Goal: Information Seeking & Learning: Learn about a topic

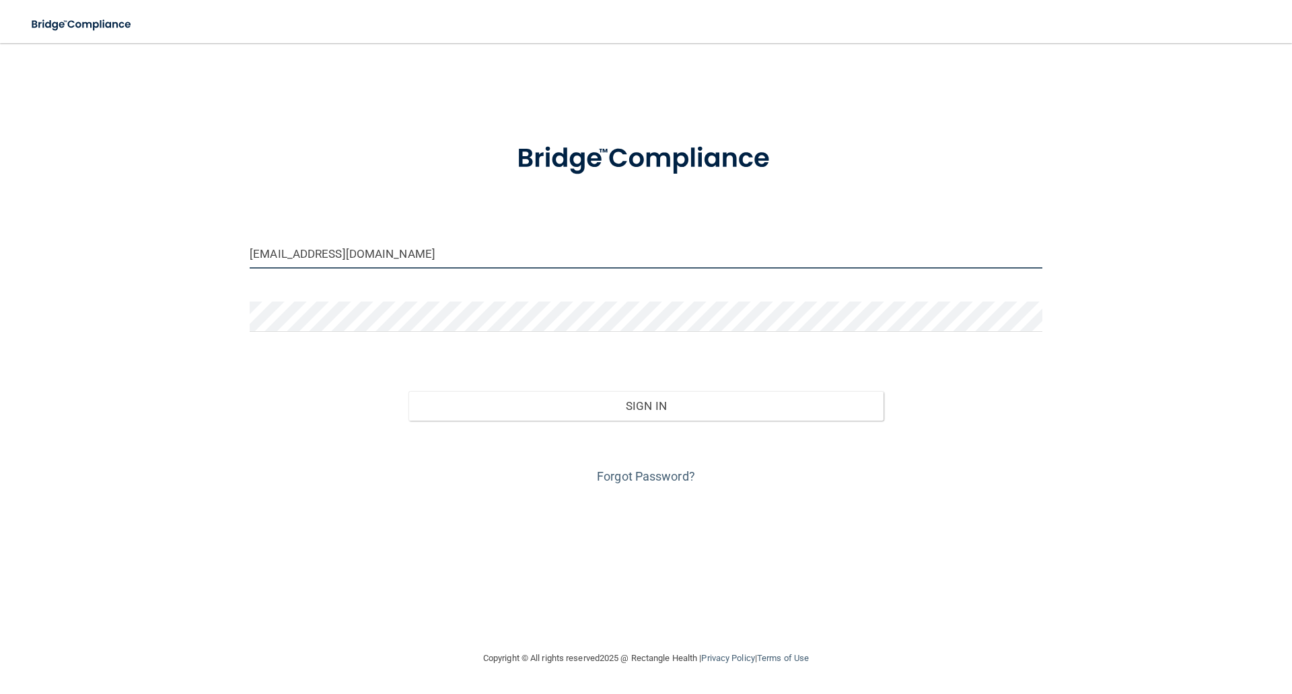
click at [397, 251] on input "[EMAIL_ADDRESS][DOMAIN_NAME]" at bounding box center [646, 253] width 793 height 30
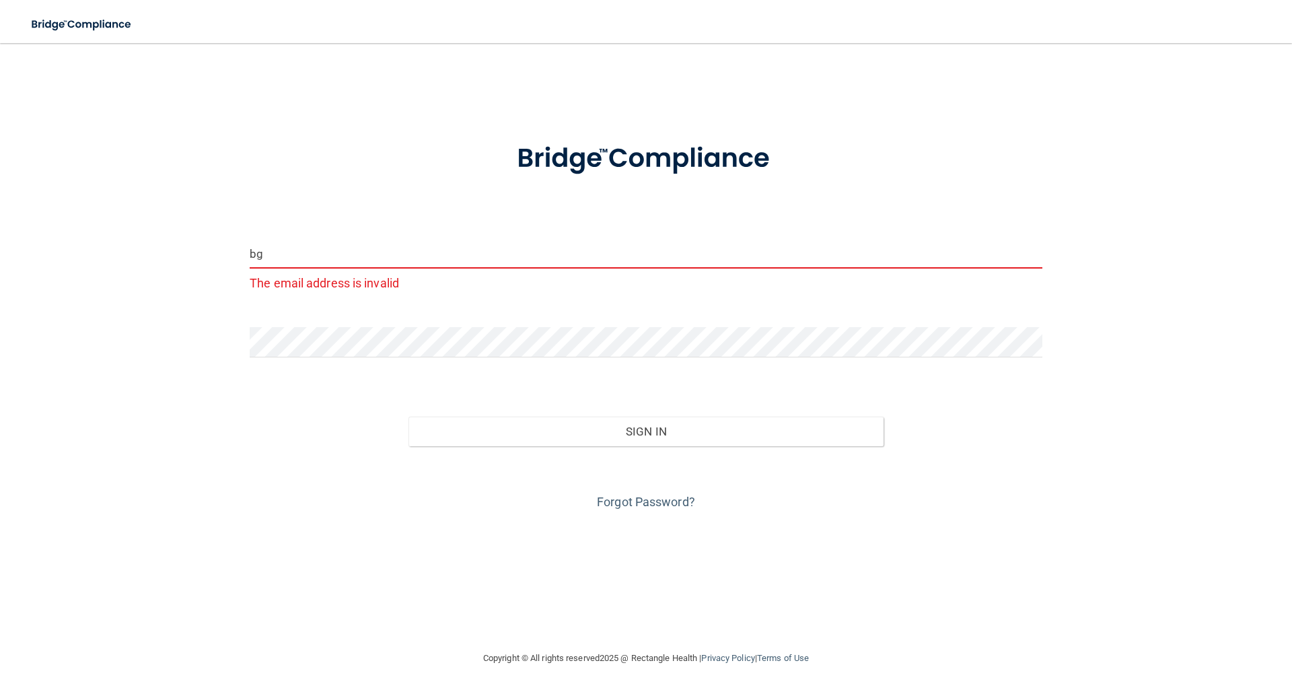
type input "b"
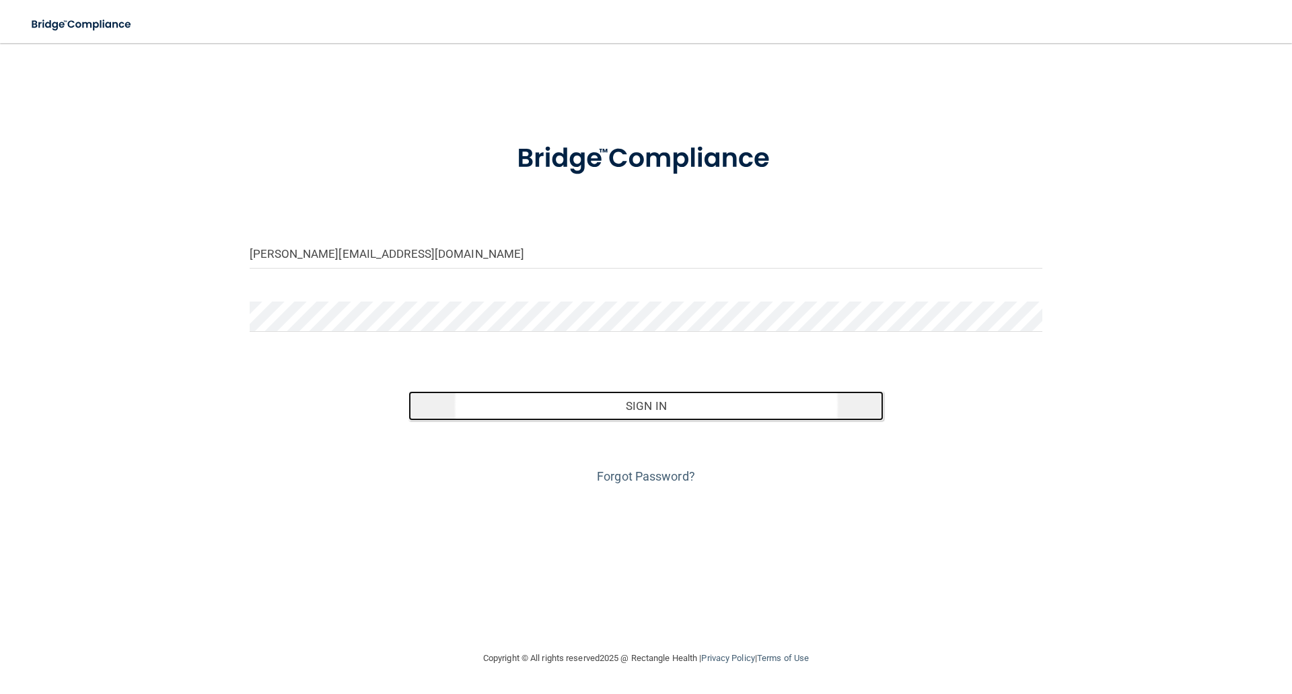
click at [656, 411] on button "Sign In" at bounding box center [647, 406] width 476 height 30
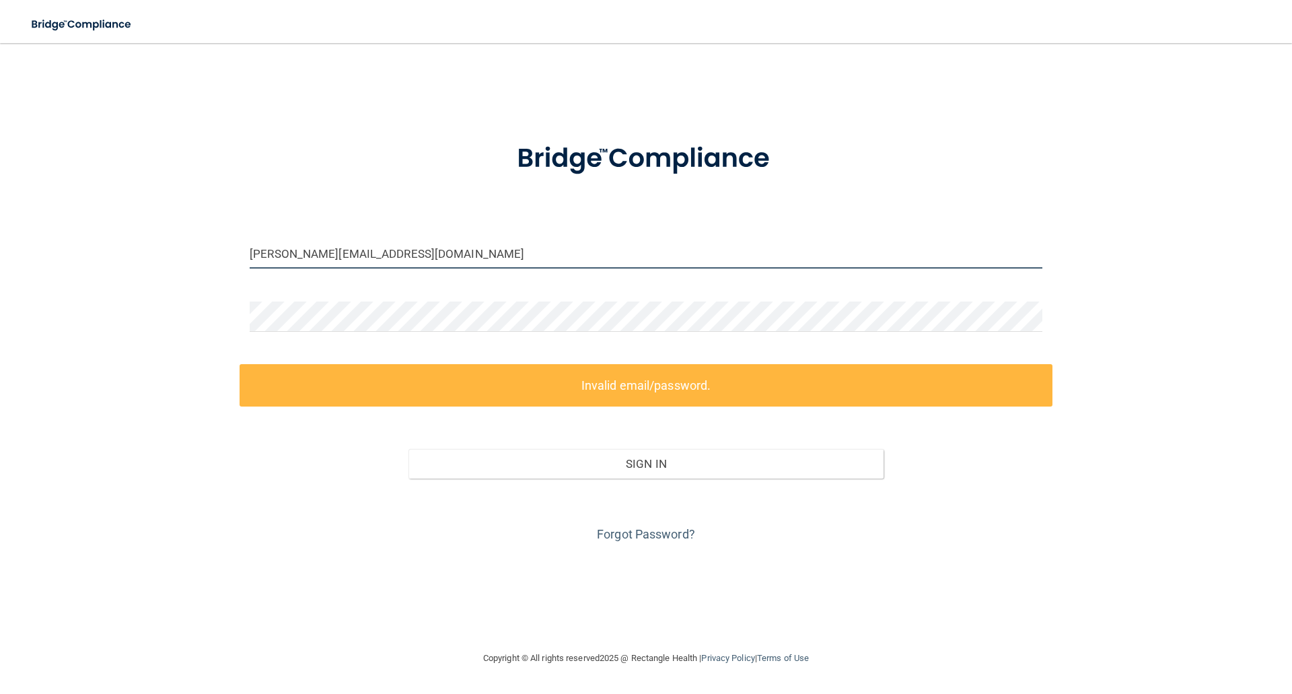
click at [386, 250] on input "[PERSON_NAME][EMAIL_ADDRESS][DOMAIN_NAME]" at bounding box center [646, 253] width 793 height 30
click at [399, 250] on input "[PERSON_NAME][EMAIL_ADDRESS][DOMAIN_NAME]" at bounding box center [646, 253] width 793 height 30
type input "sholland@chestmedicine.us"
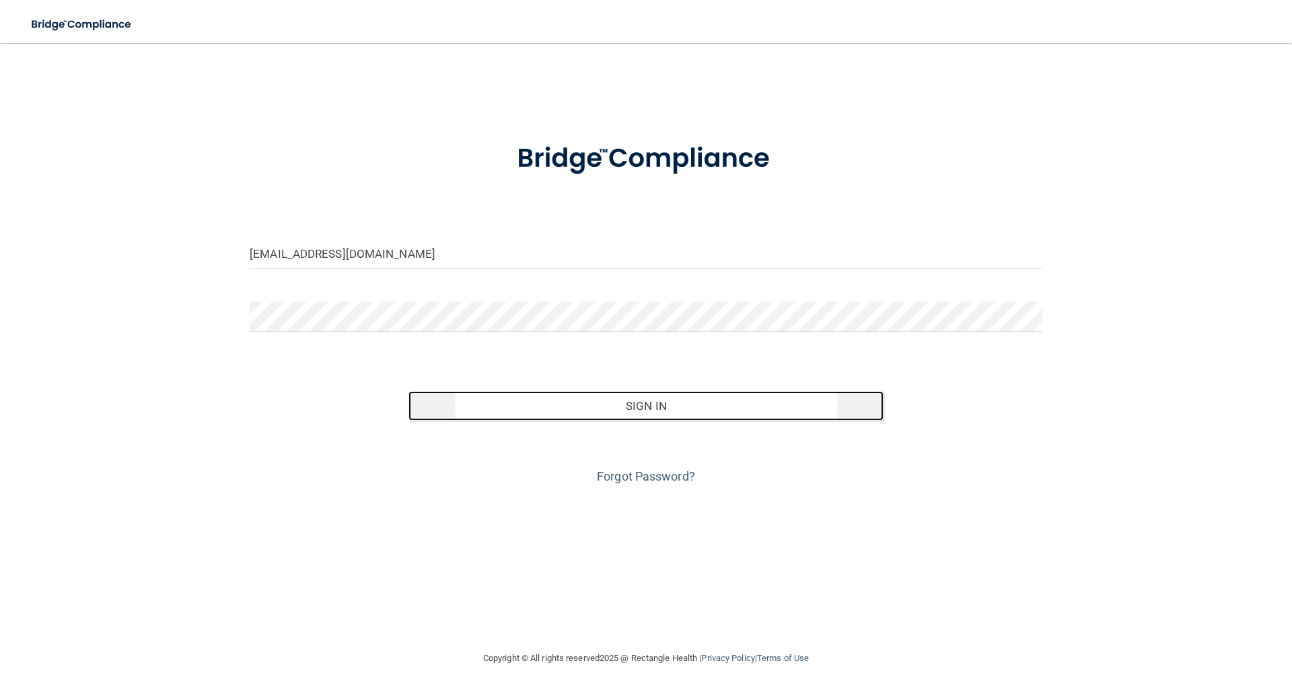
click at [670, 407] on button "Sign In" at bounding box center [647, 406] width 476 height 30
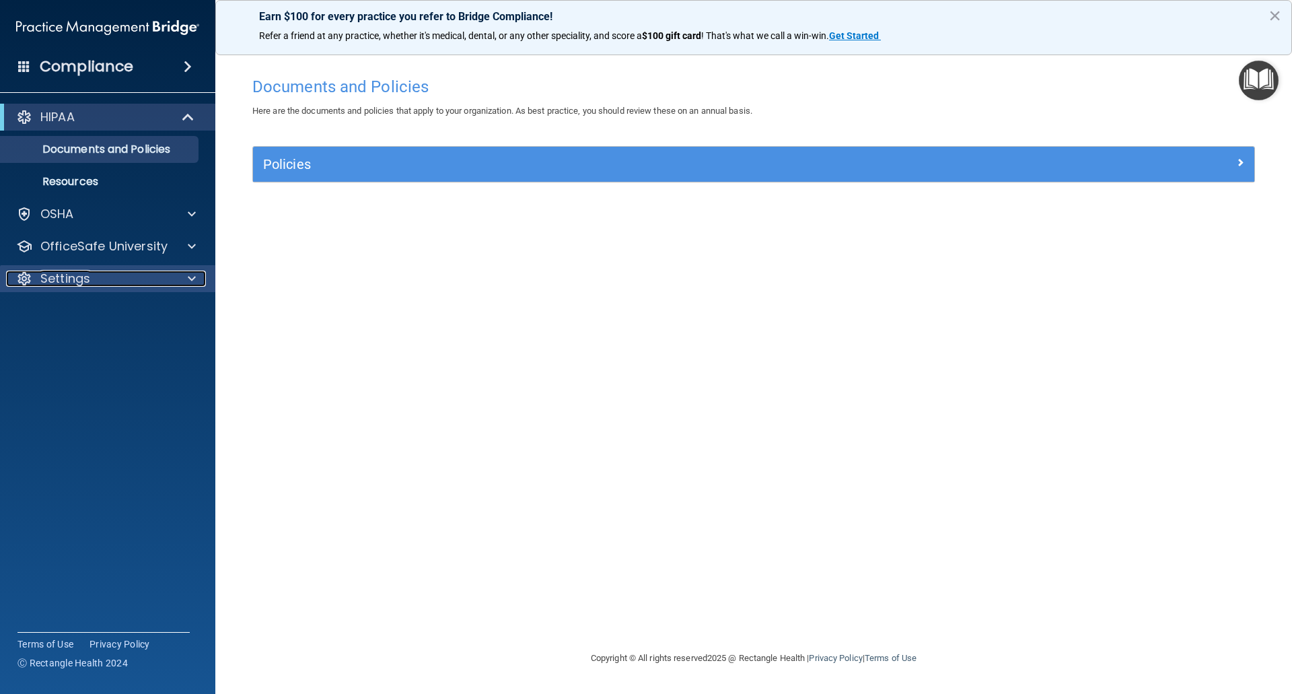
click at [81, 285] on p "Settings" at bounding box center [65, 279] width 50 height 16
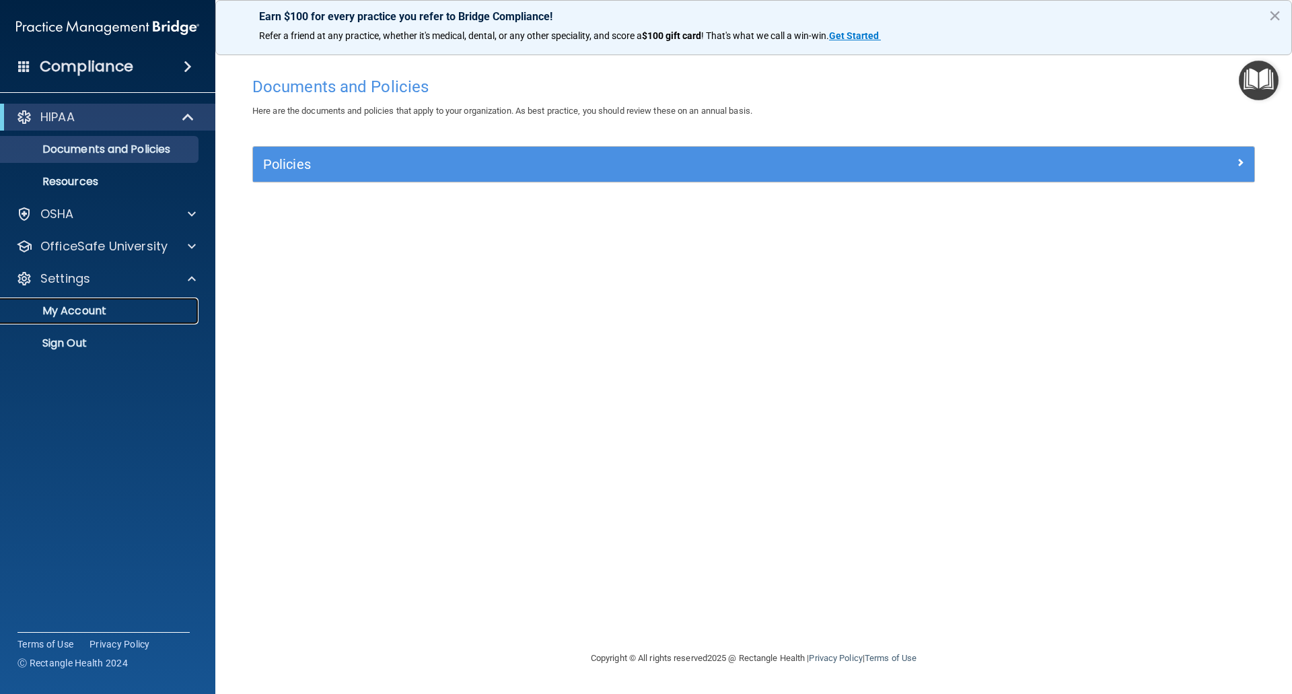
click at [81, 310] on p "My Account" at bounding box center [101, 310] width 184 height 13
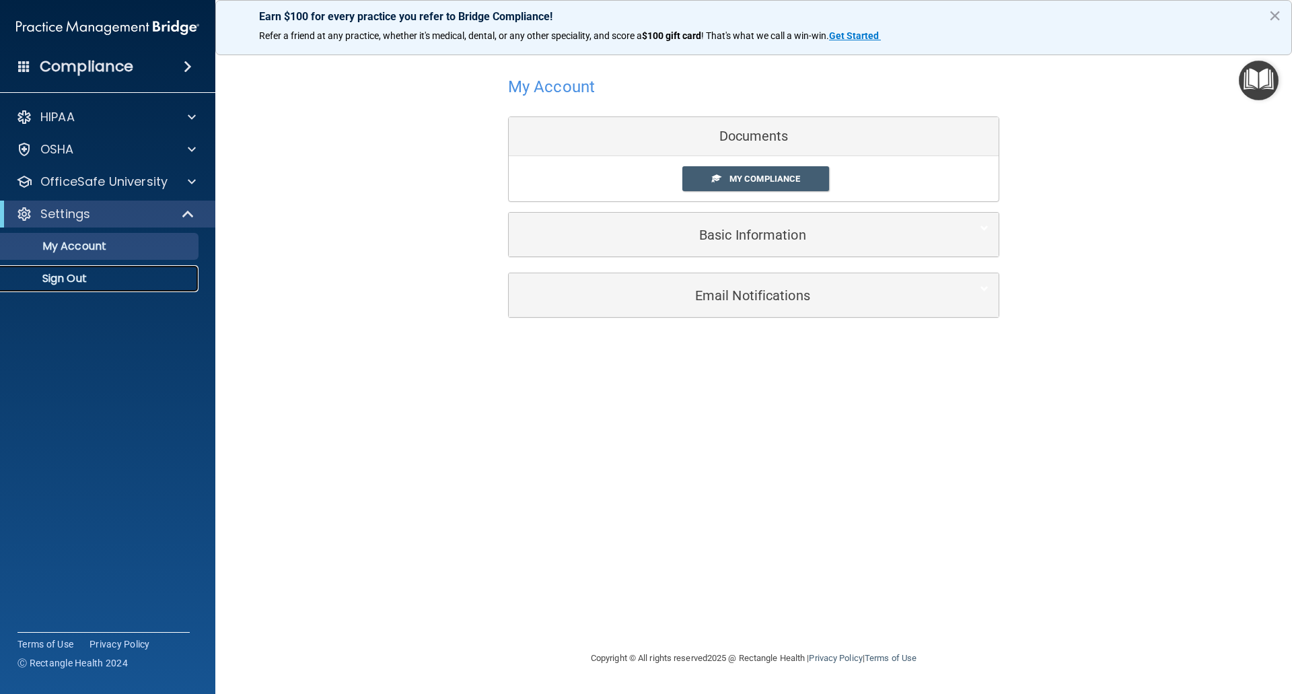
click at [73, 278] on p "Sign Out" at bounding box center [101, 278] width 184 height 13
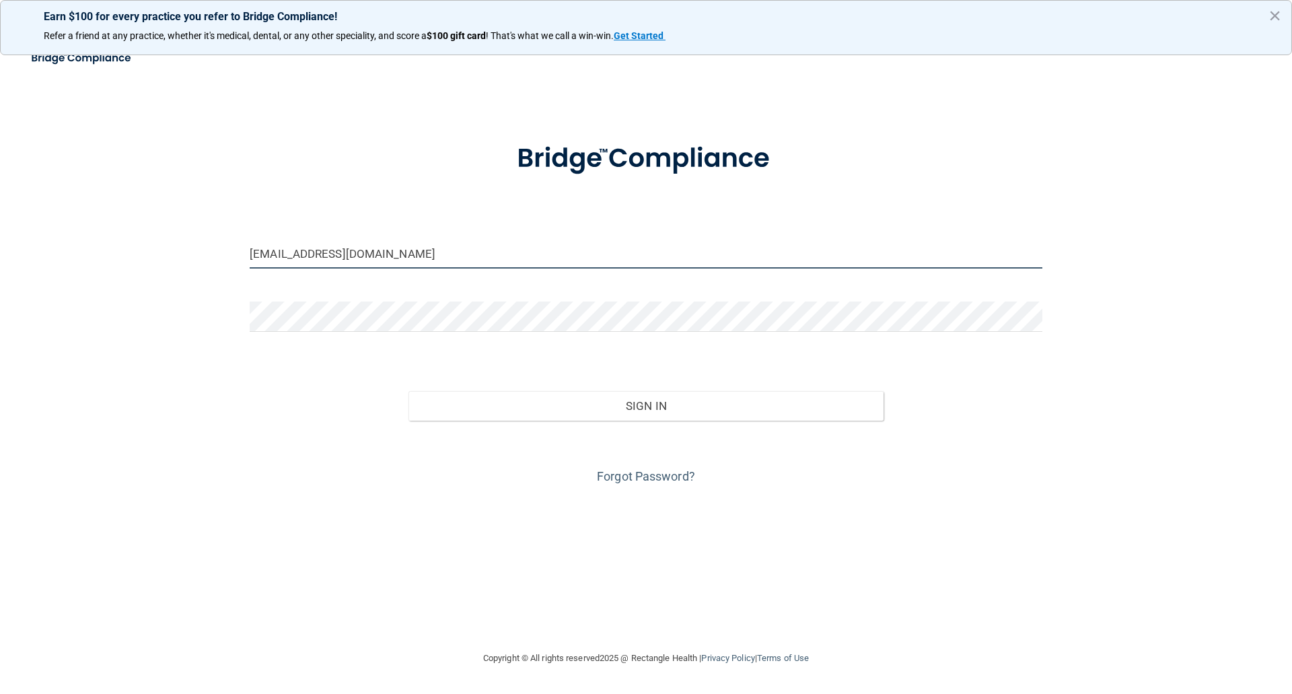
click at [435, 248] on input "sholland@chestmedicine.us" at bounding box center [646, 253] width 793 height 30
drag, startPoint x: 435, startPoint y: 248, endPoint x: 188, endPoint y: 254, distance: 247.1
click at [188, 254] on div "sholland@chestmedicine.us Invalid email/password. You don't have permission to …" at bounding box center [646, 347] width 1239 height 580
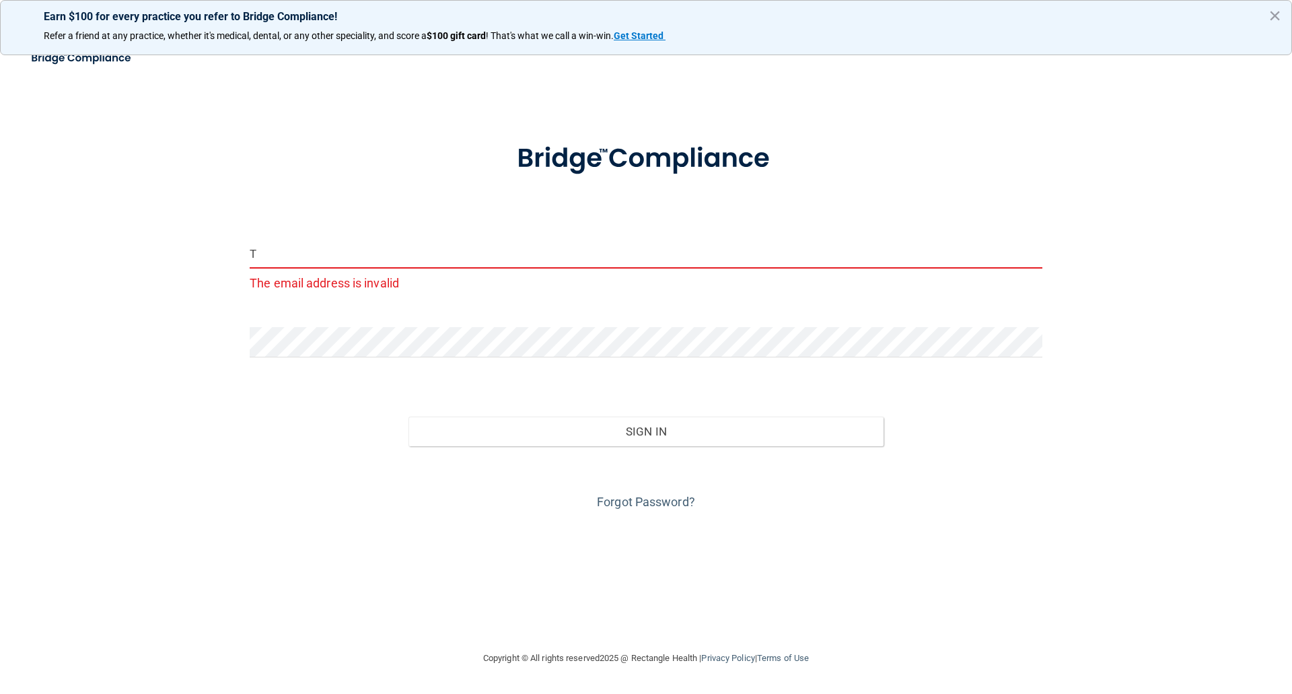
type input "Tina@chestmedicine.us"
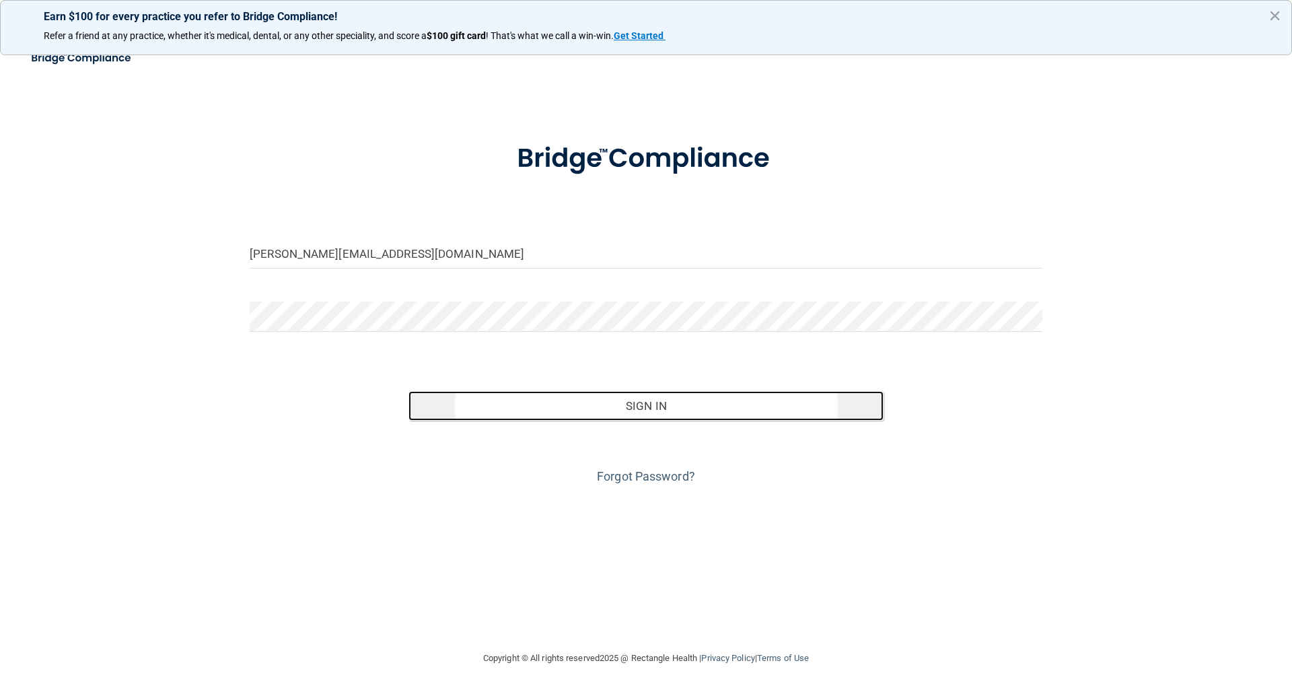
click at [623, 408] on button "Sign In" at bounding box center [647, 406] width 476 height 30
click at [658, 403] on button "Sign In" at bounding box center [647, 406] width 476 height 30
click at [662, 400] on button "Sign In" at bounding box center [647, 406] width 476 height 30
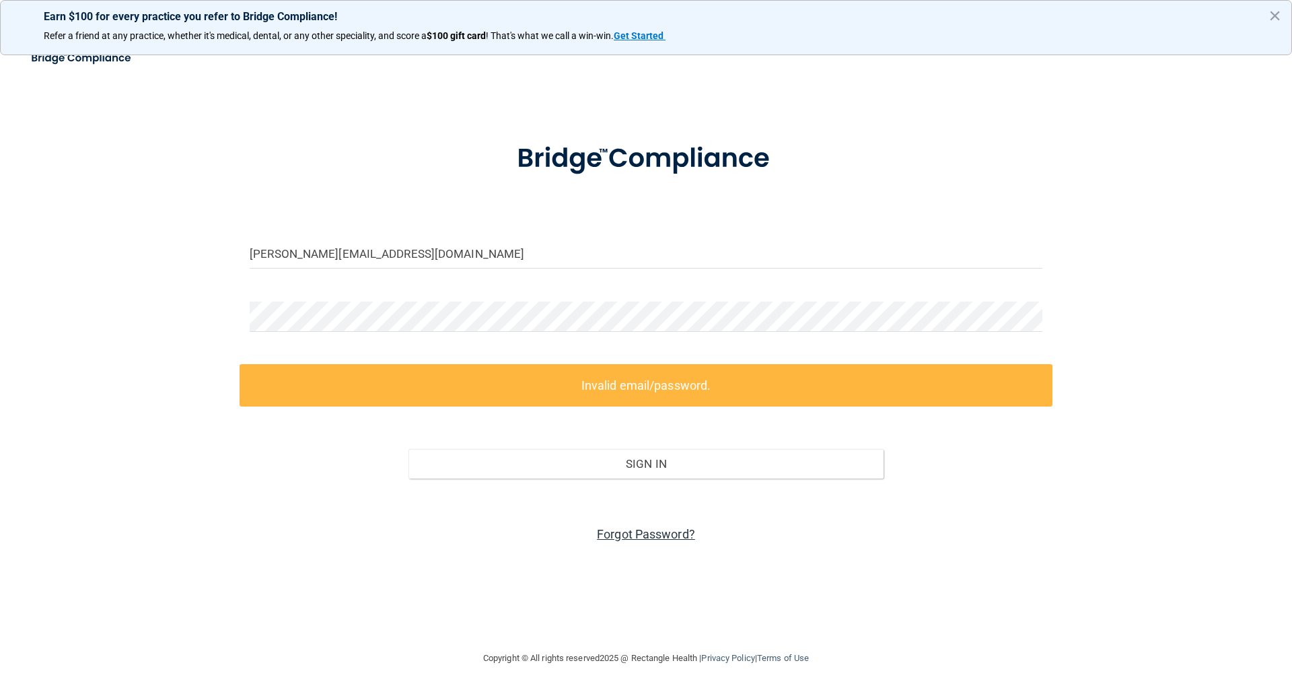
click at [629, 531] on link "Forgot Password?" at bounding box center [646, 534] width 98 height 14
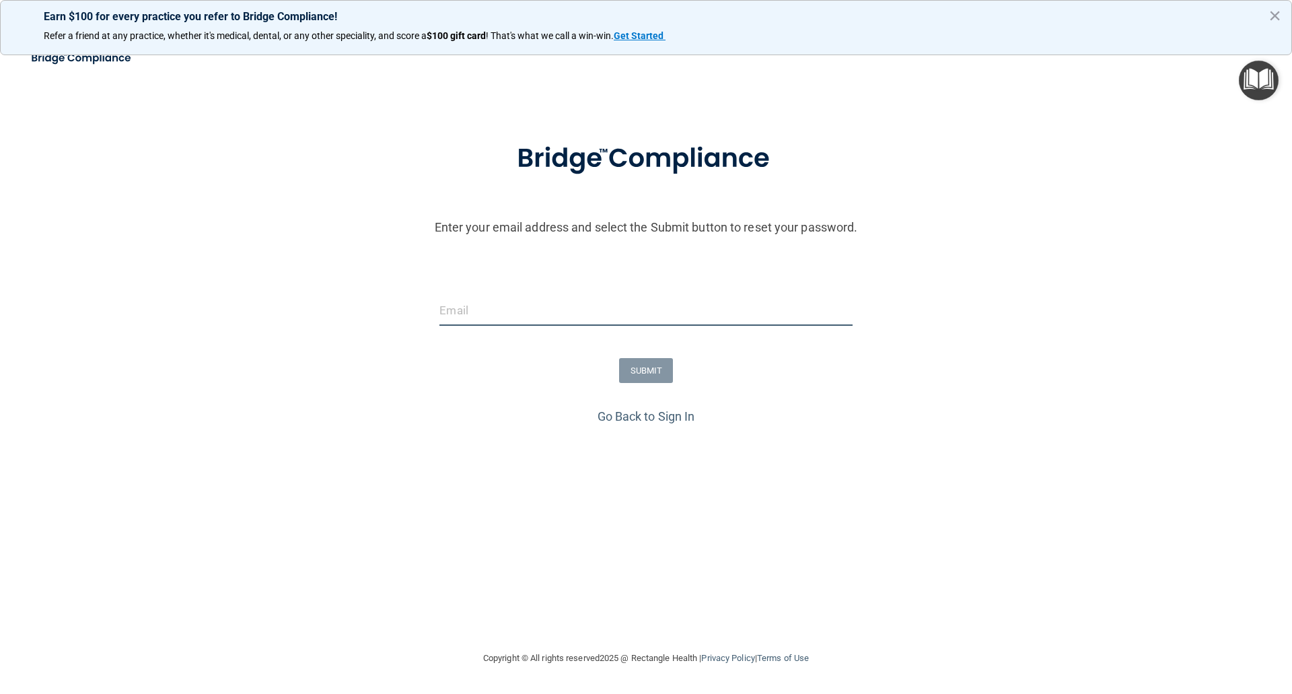
click at [477, 317] on input "email" at bounding box center [646, 311] width 413 height 30
type input "[PERSON_NAME][EMAIL_ADDRESS][DOMAIN_NAME]"
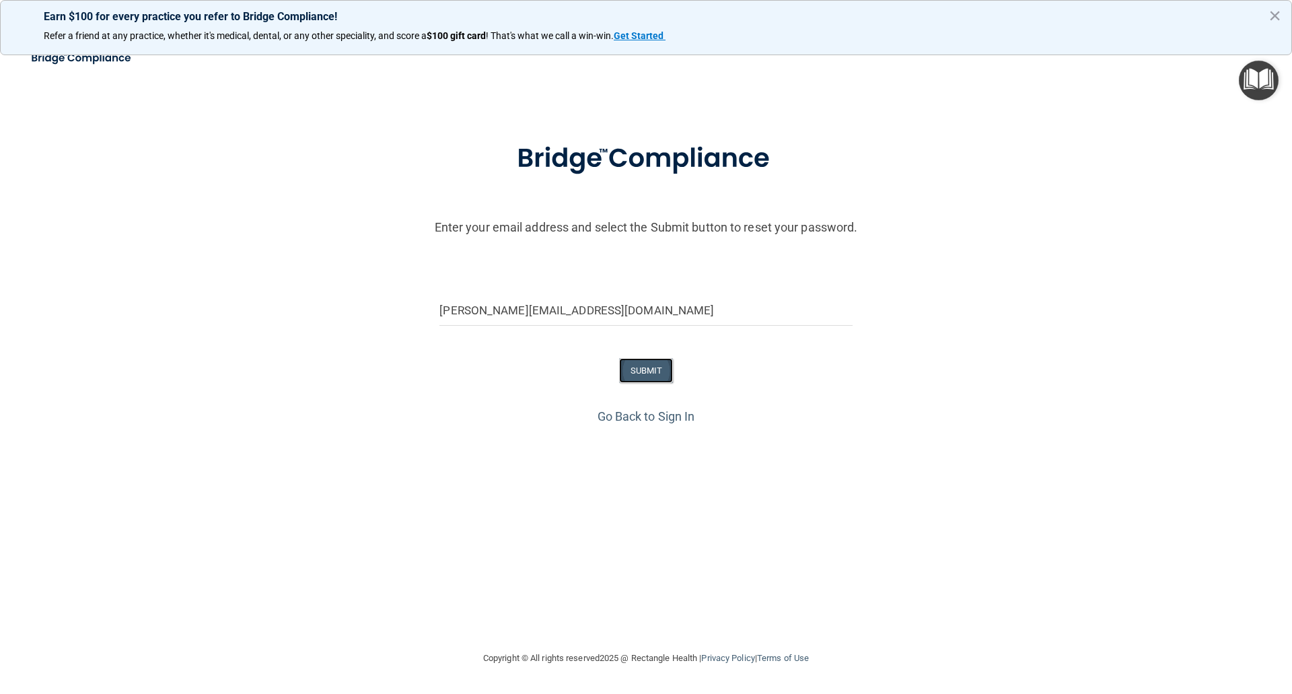
click at [650, 377] on button "SUBMIT" at bounding box center [646, 370] width 55 height 25
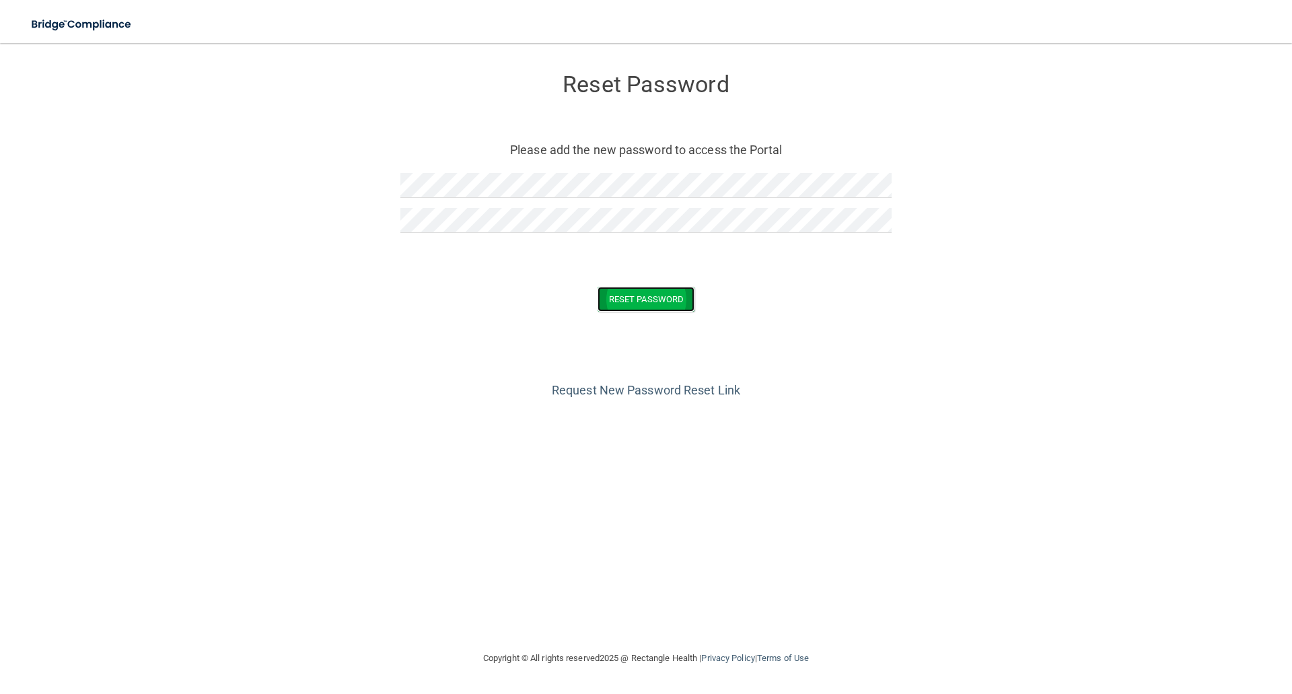
click at [658, 301] on button "Reset Password" at bounding box center [646, 299] width 97 height 25
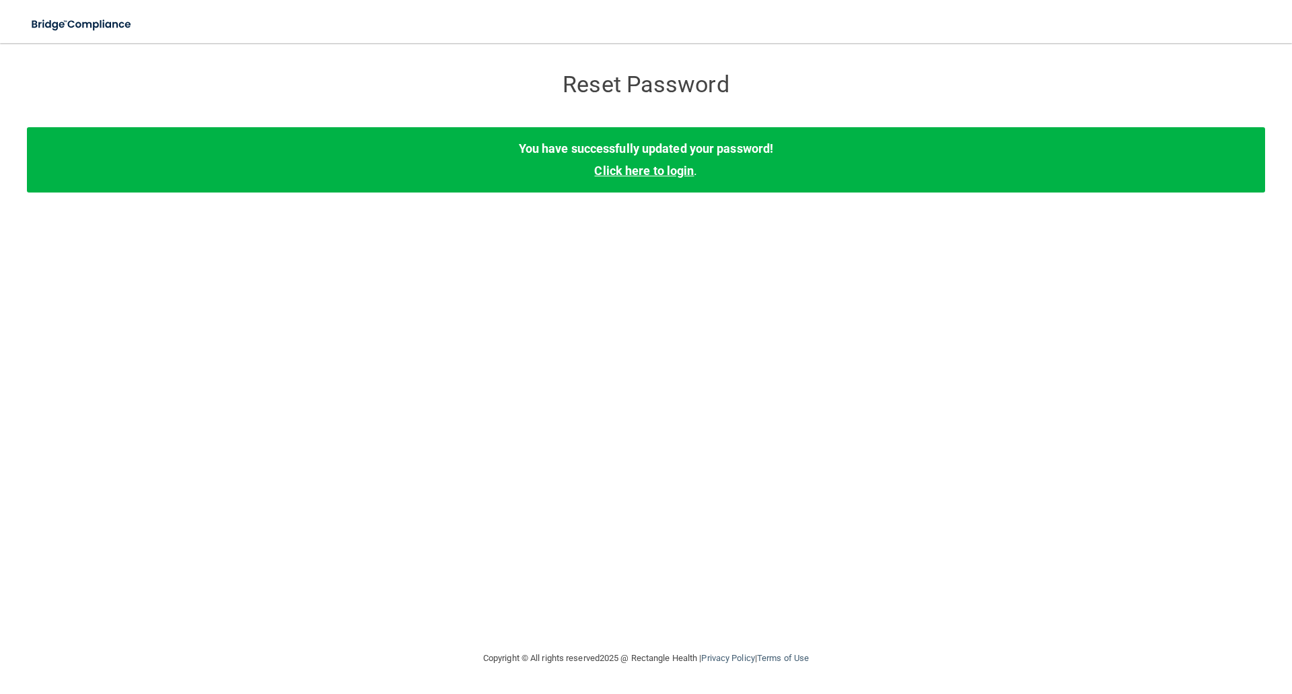
click at [645, 175] on link "Click here to login" at bounding box center [644, 171] width 100 height 14
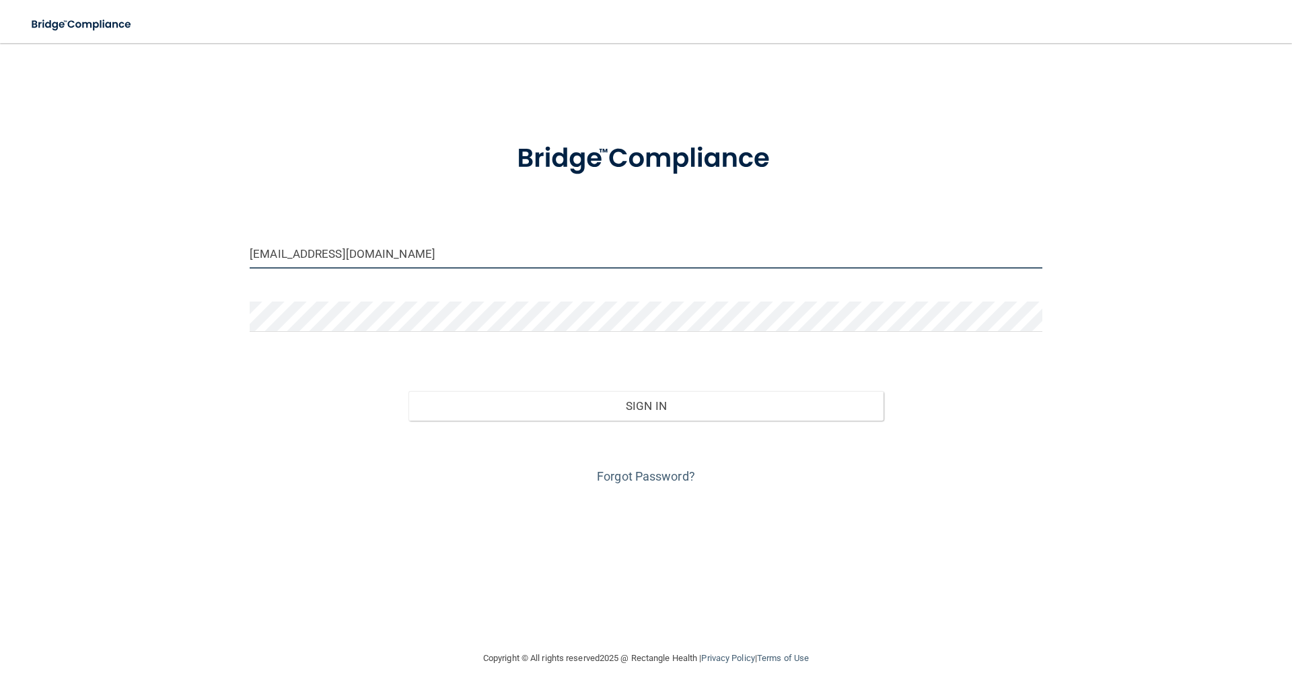
click at [446, 258] on input "[EMAIL_ADDRESS][DOMAIN_NAME]" at bounding box center [646, 253] width 793 height 30
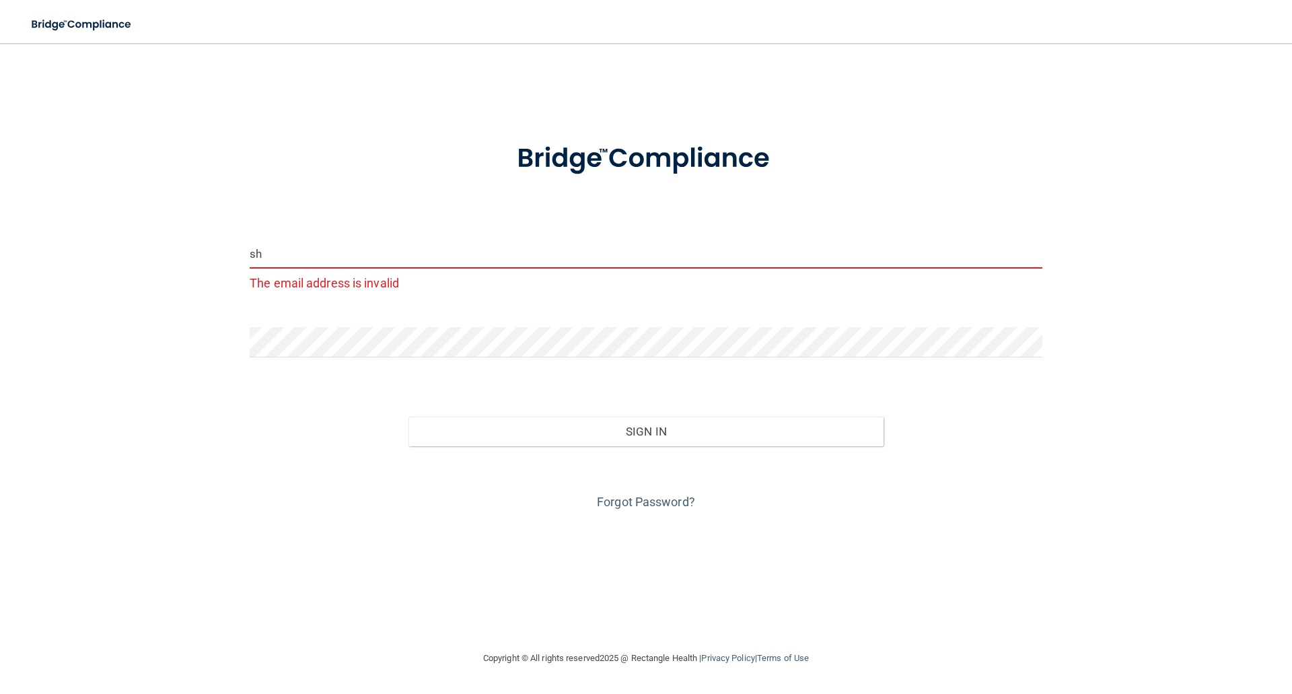
type input "s"
type input "[PERSON_NAME][EMAIL_ADDRESS][DOMAIN_NAME]"
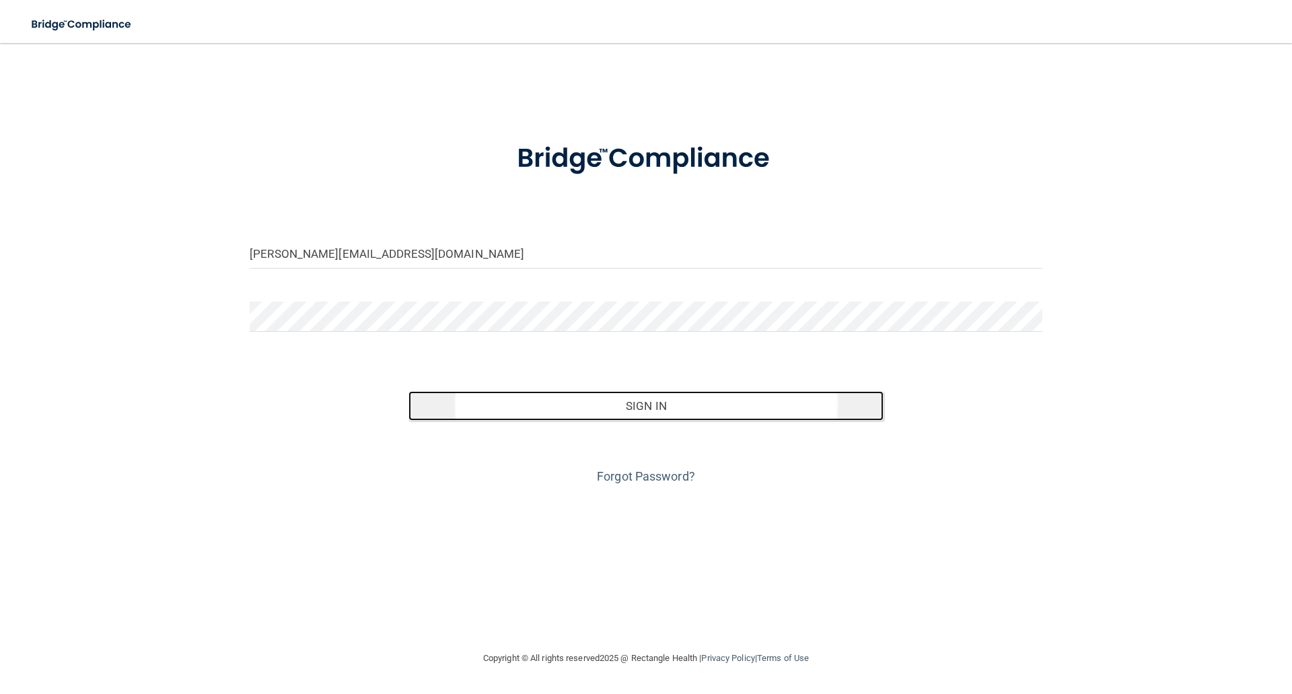
click at [625, 403] on button "Sign In" at bounding box center [647, 406] width 476 height 30
click at [644, 406] on button "Sign In" at bounding box center [647, 406] width 476 height 30
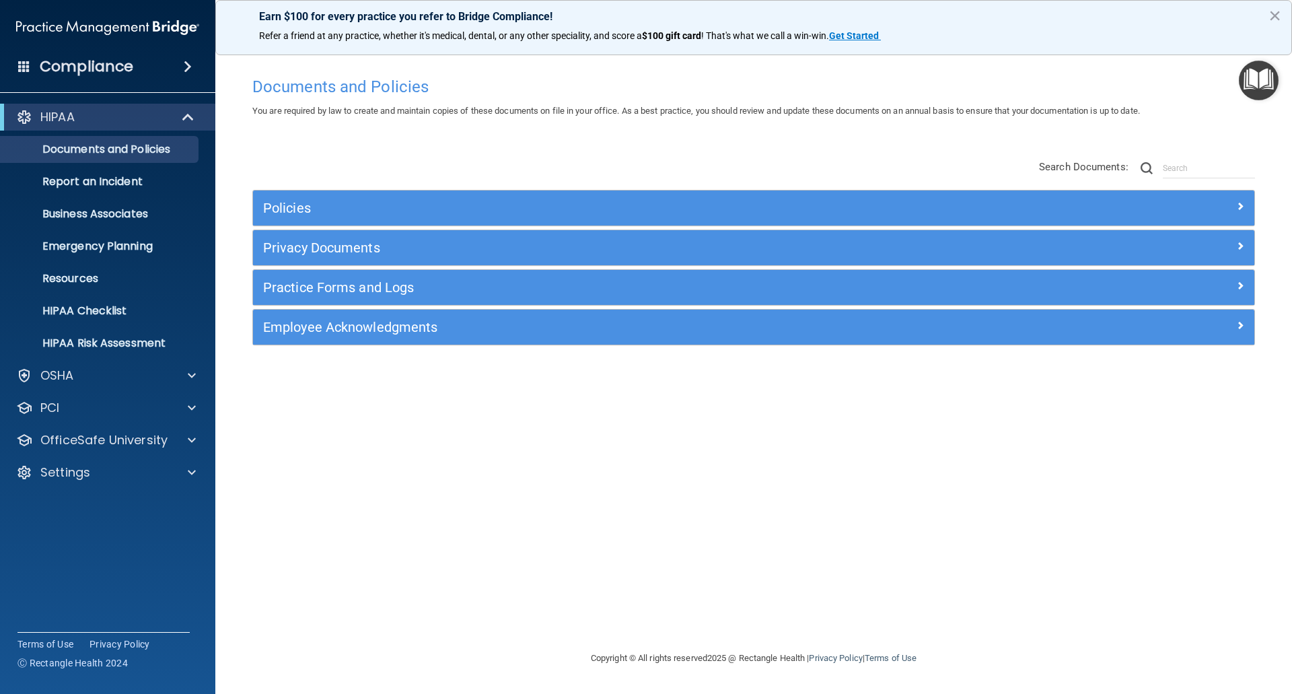
click at [192, 62] on span at bounding box center [188, 67] width 8 height 16
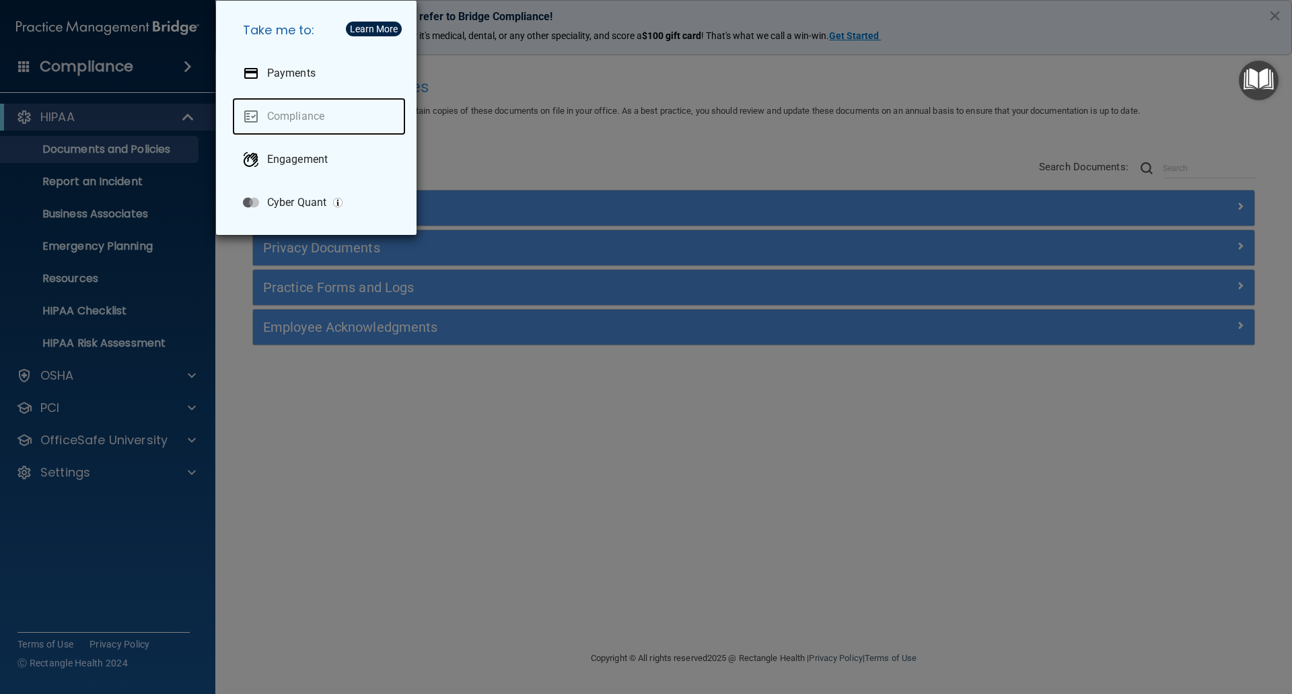
click at [285, 116] on link "Compliance" at bounding box center [319, 117] width 174 height 38
click at [592, 450] on div "Take me to: Payments Compliance Engagement Cyber Quant" at bounding box center [646, 347] width 1292 height 694
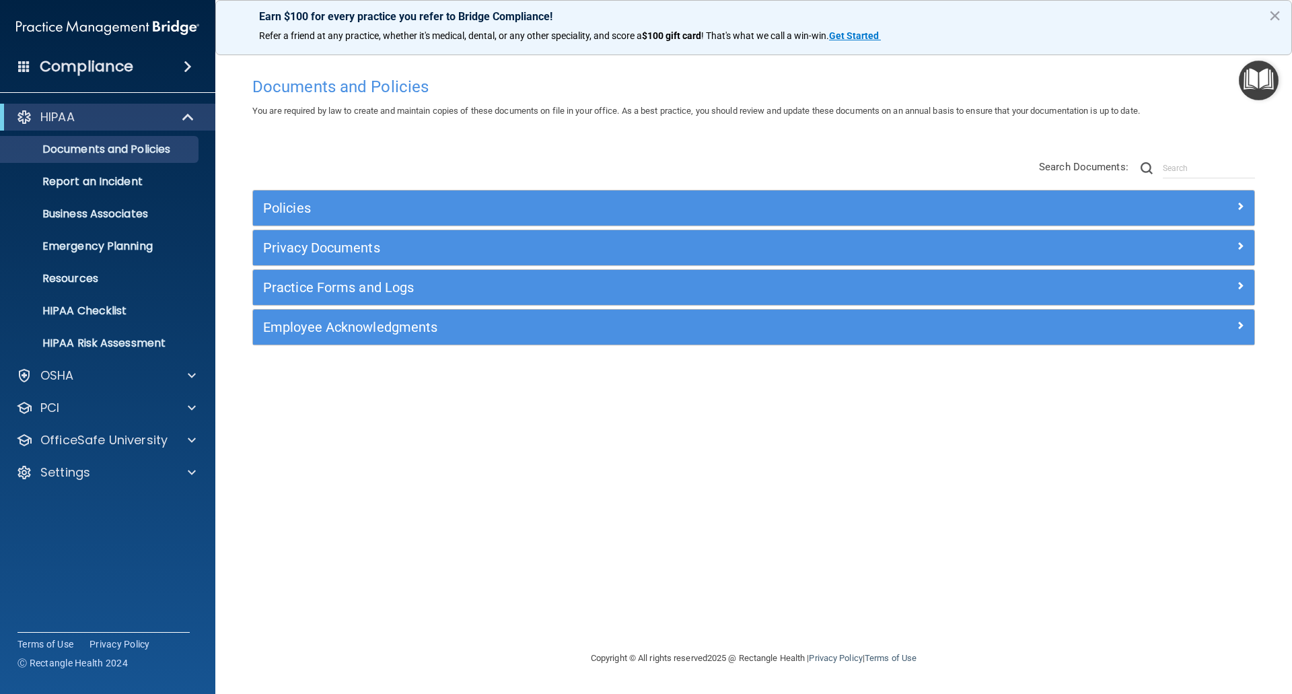
click at [26, 62] on span at bounding box center [24, 66] width 12 height 12
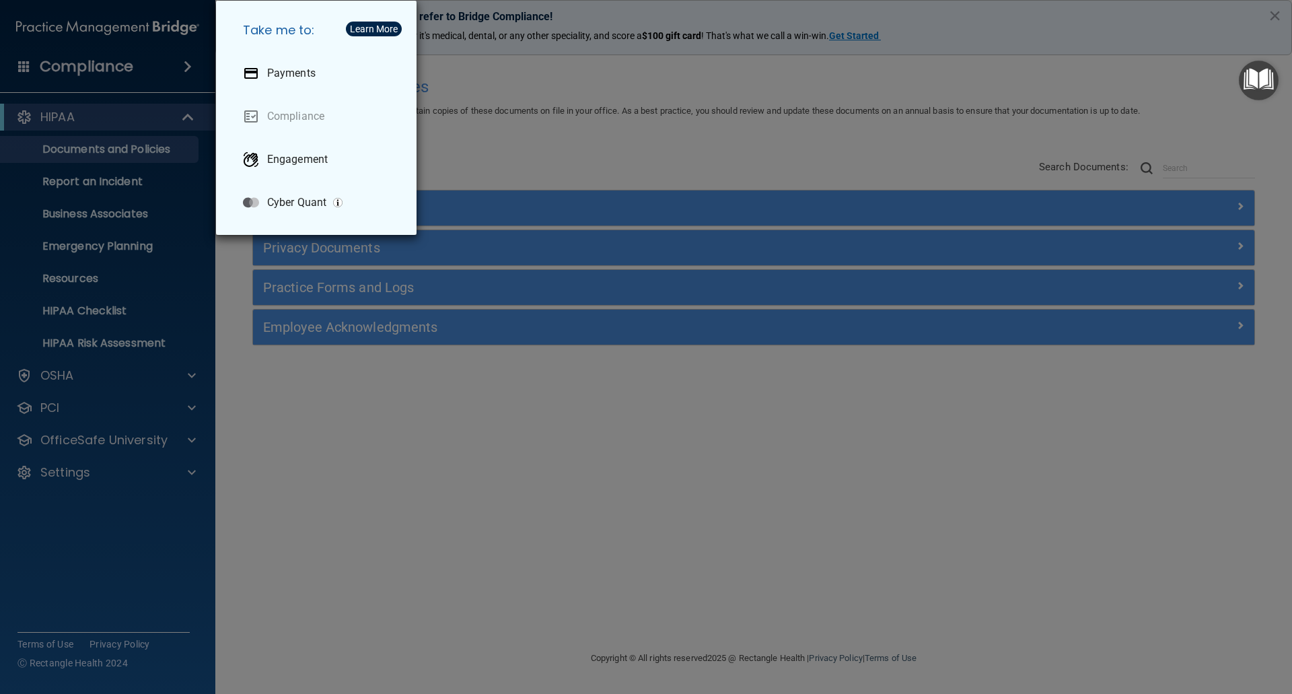
click at [26, 62] on div "Take me to: Payments Compliance Engagement Cyber Quant" at bounding box center [646, 347] width 1292 height 694
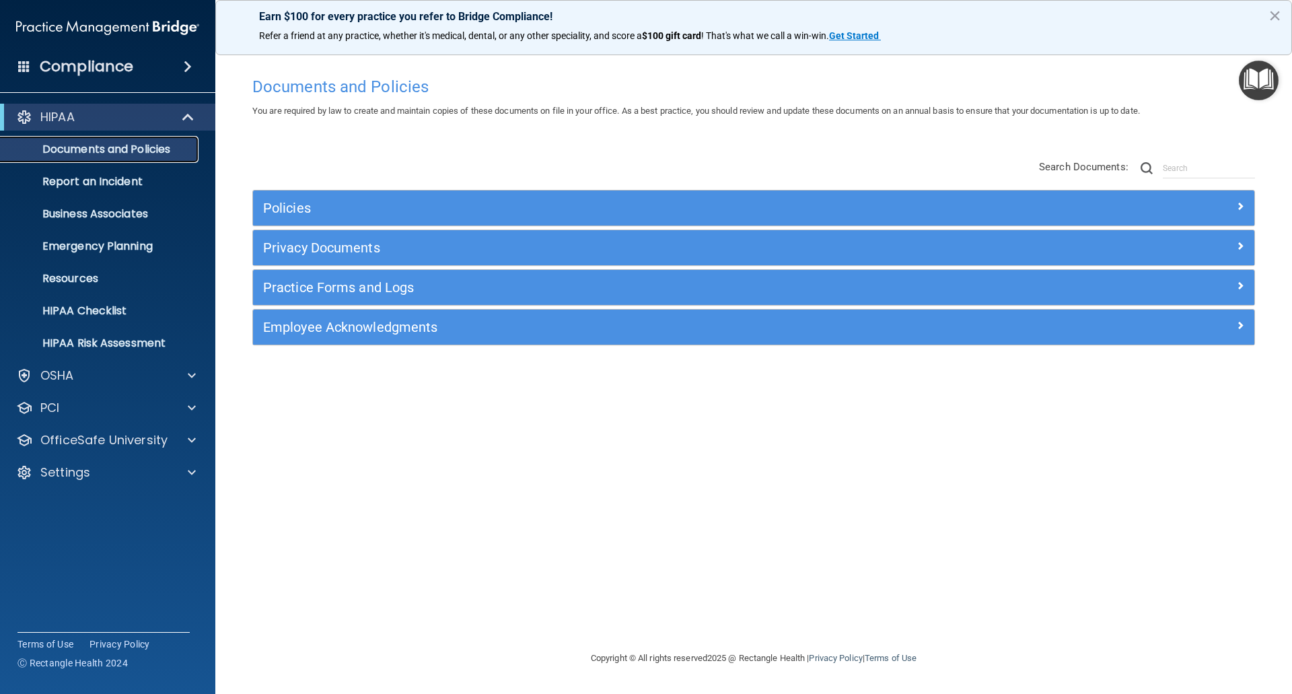
click at [67, 158] on link "Documents and Policies" at bounding box center [93, 149] width 212 height 27
click at [71, 182] on p "Report an Incident" at bounding box center [101, 181] width 184 height 13
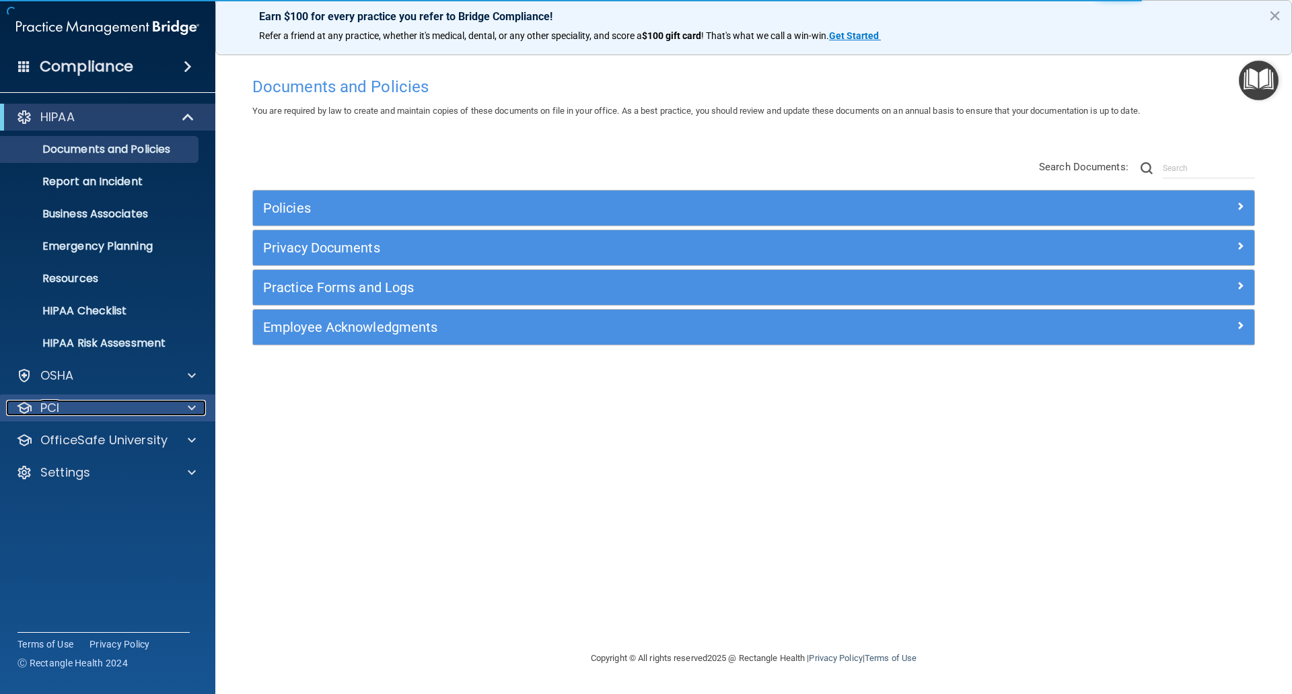
click at [58, 415] on p "PCI" at bounding box center [49, 408] width 19 height 16
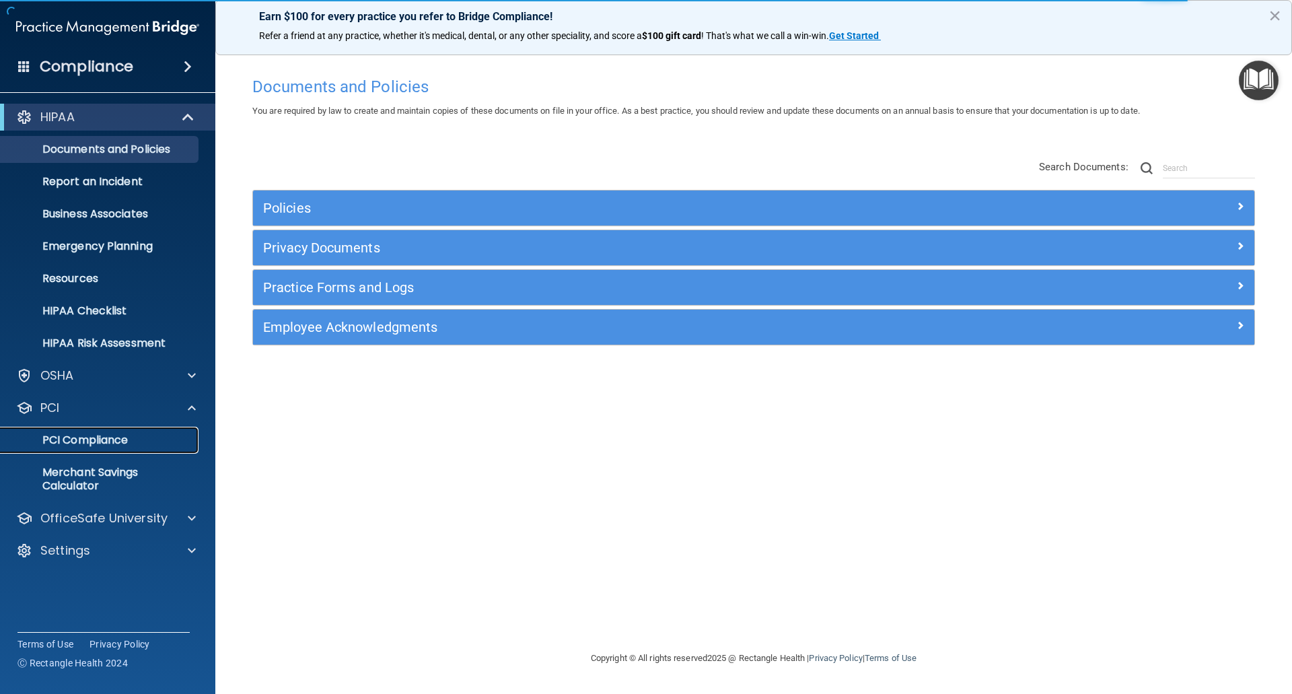
click at [79, 440] on p "PCI Compliance" at bounding box center [101, 440] width 184 height 13
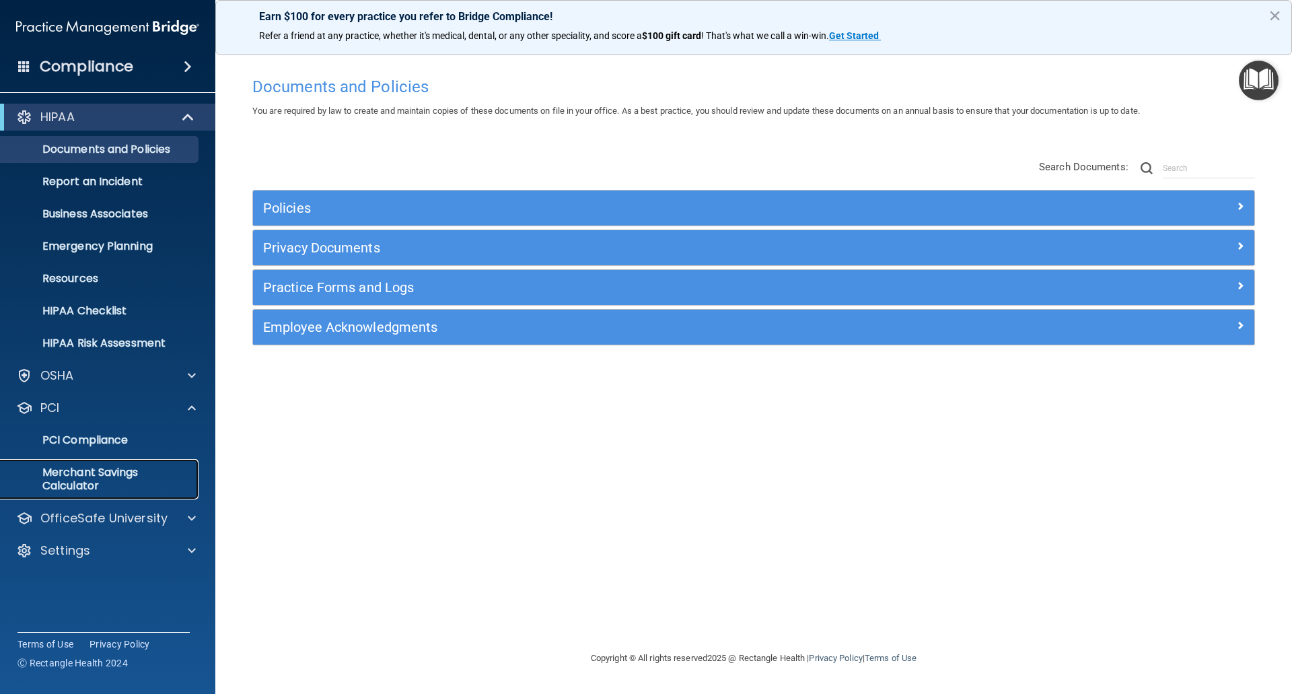
click at [71, 479] on p "Merchant Savings Calculator" at bounding box center [101, 479] width 184 height 27
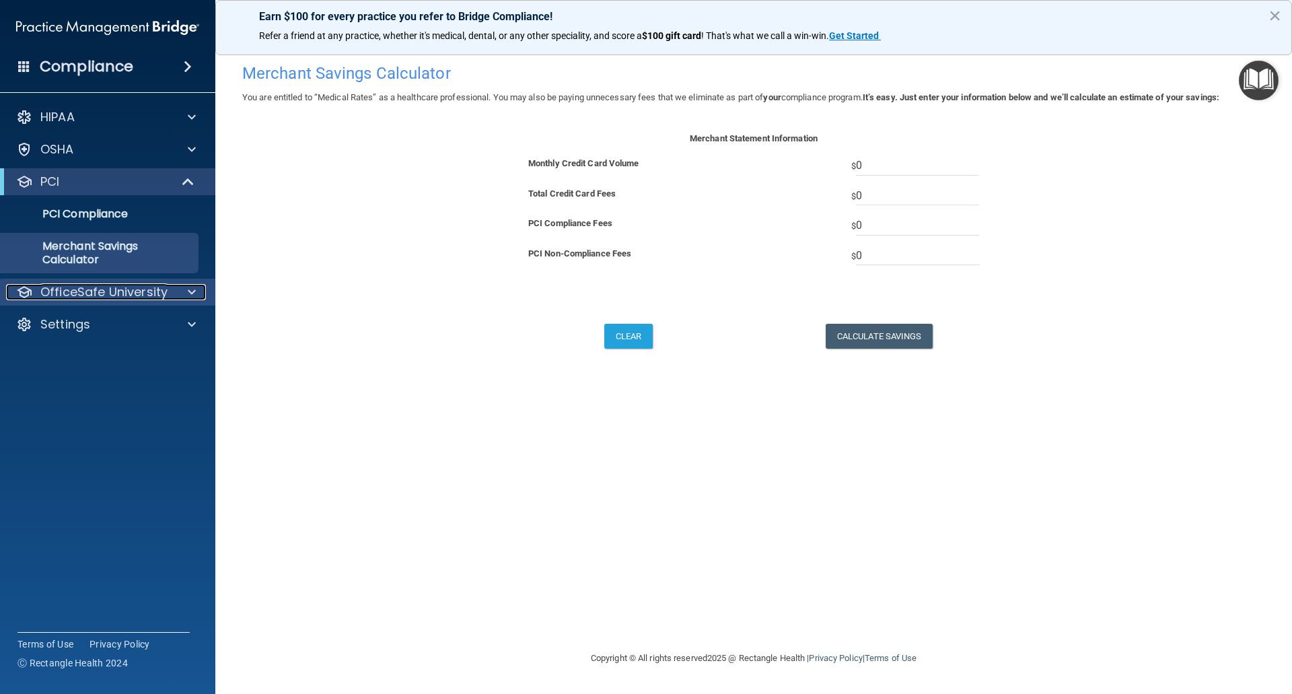
click at [79, 290] on p "OfficeSafe University" at bounding box center [103, 292] width 127 height 16
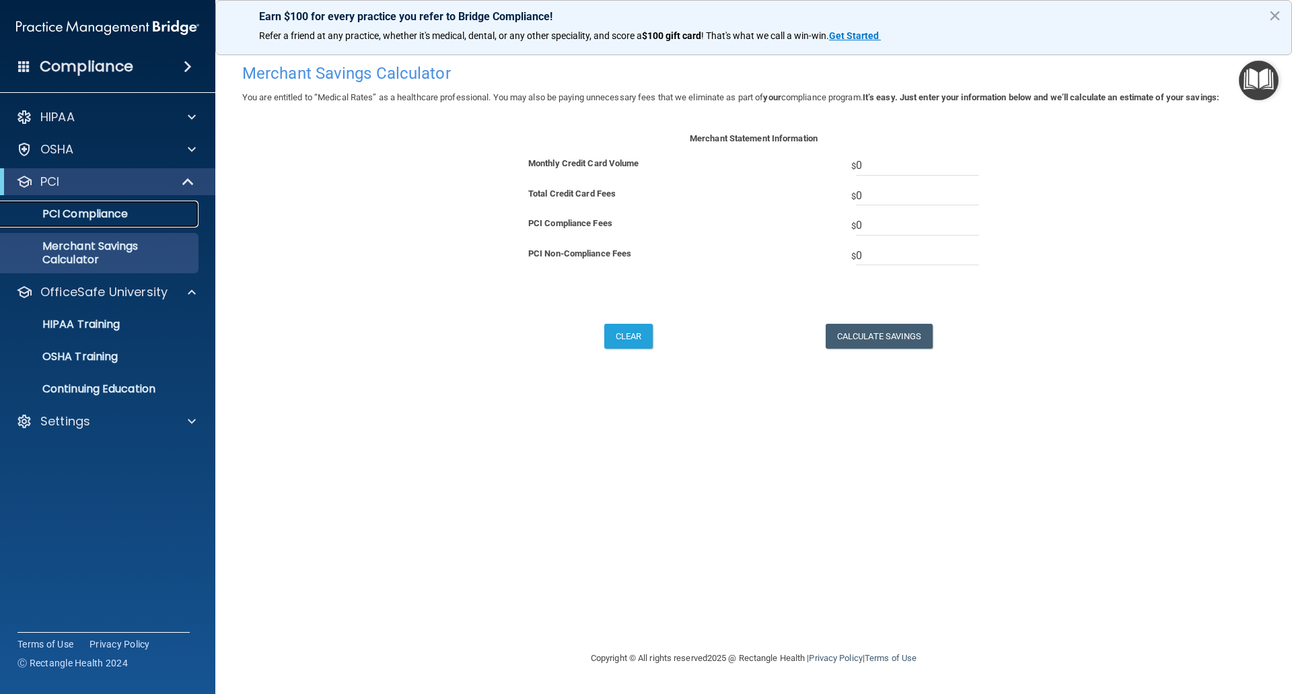
click at [88, 213] on p "PCI Compliance" at bounding box center [101, 213] width 184 height 13
click at [61, 115] on p "HIPAA" at bounding box center [57, 117] width 34 height 16
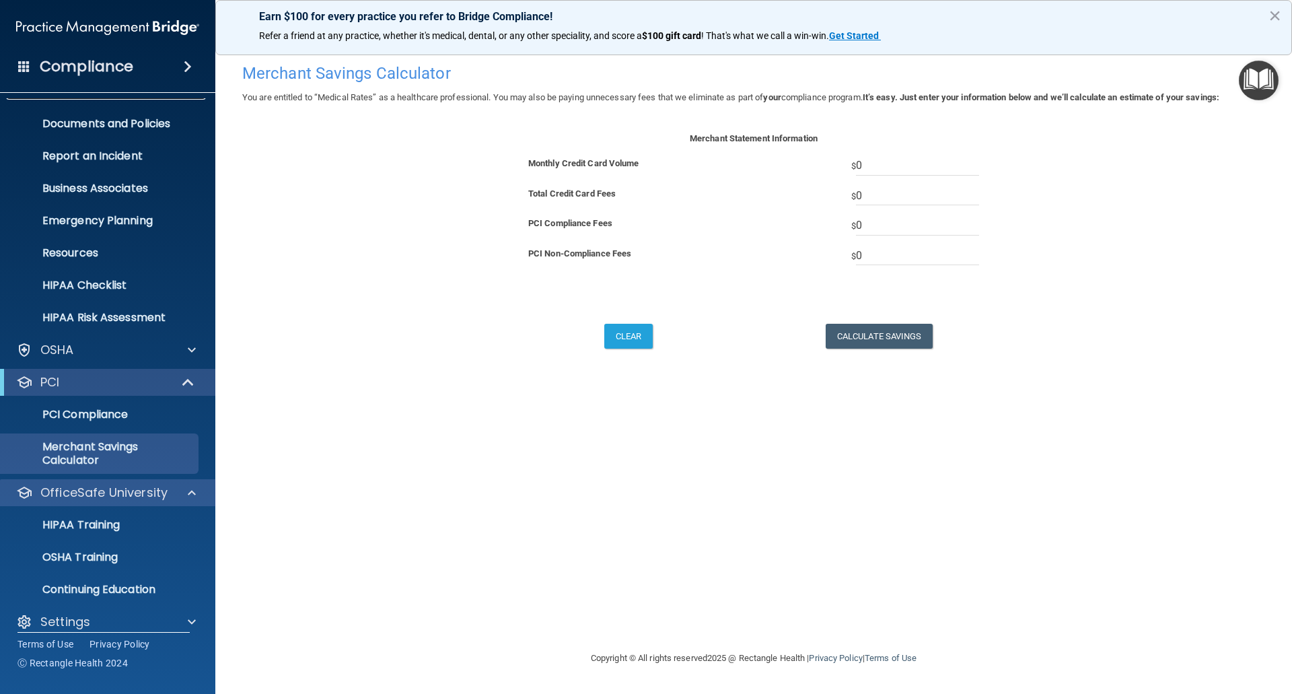
scroll to position [40, 0]
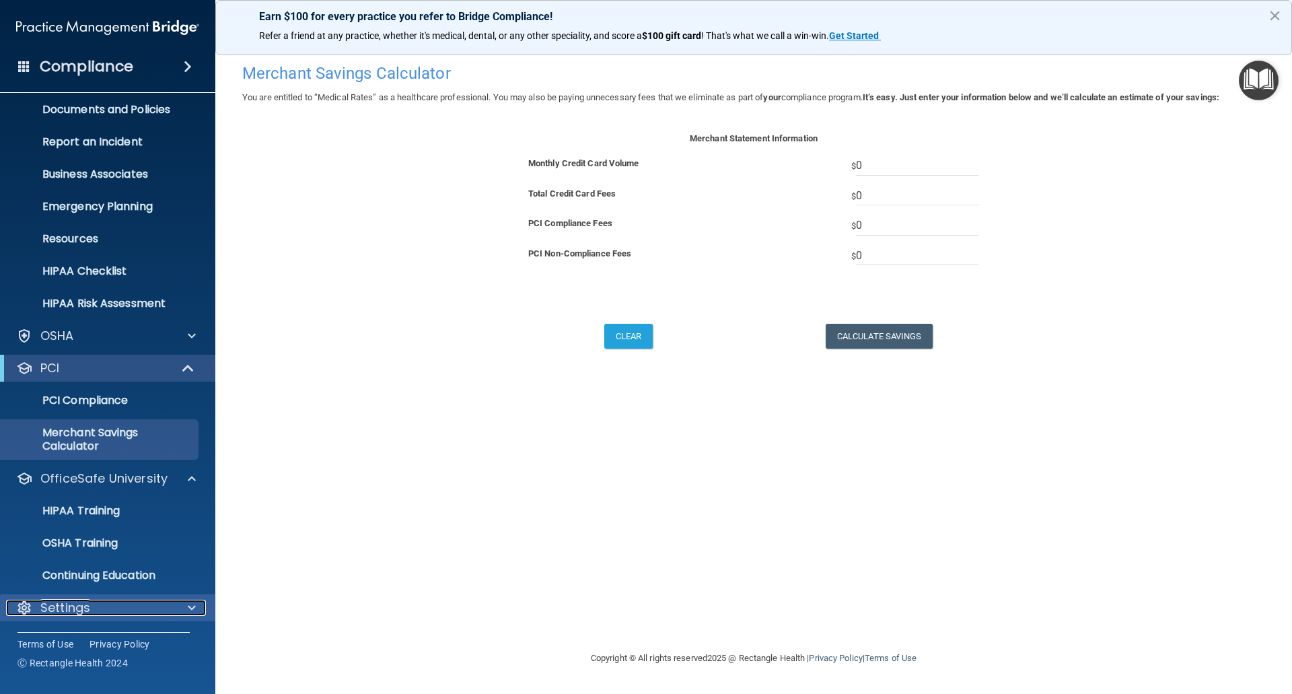
click at [62, 606] on p "Settings" at bounding box center [65, 608] width 50 height 16
click at [187, 609] on div at bounding box center [190, 608] width 34 height 16
click at [51, 611] on p "Settings" at bounding box center [65, 608] width 50 height 16
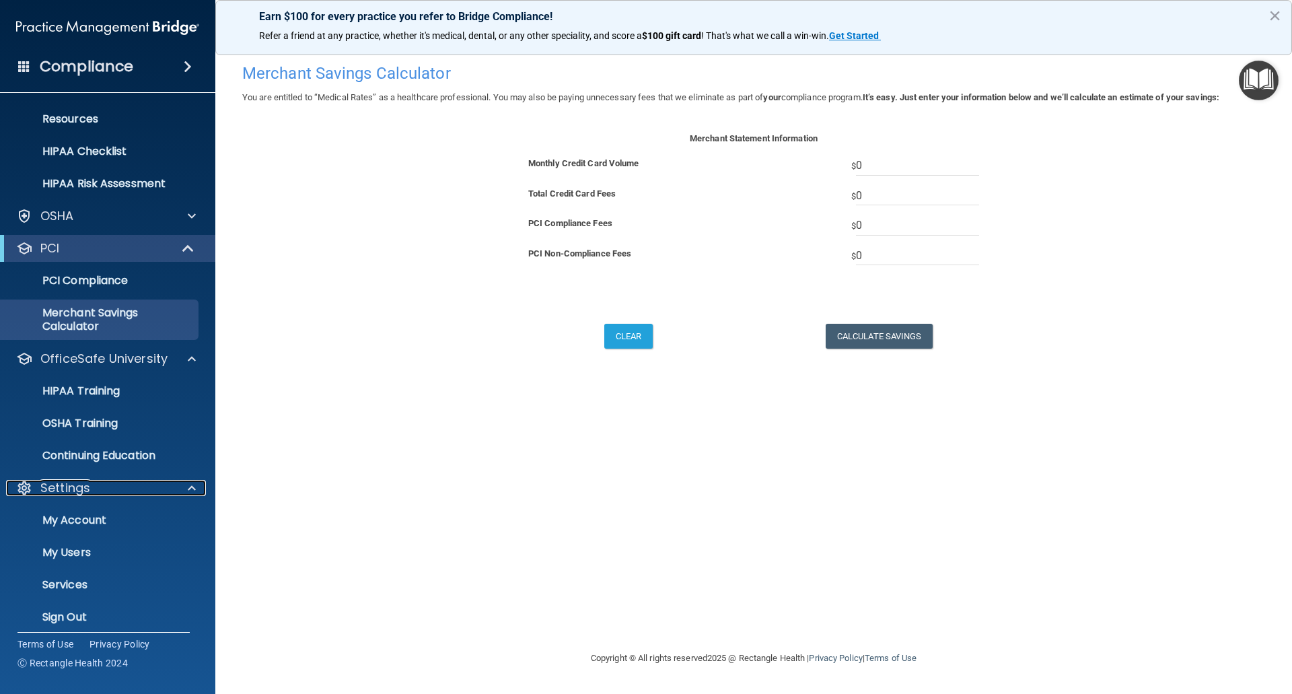
scroll to position [169, 0]
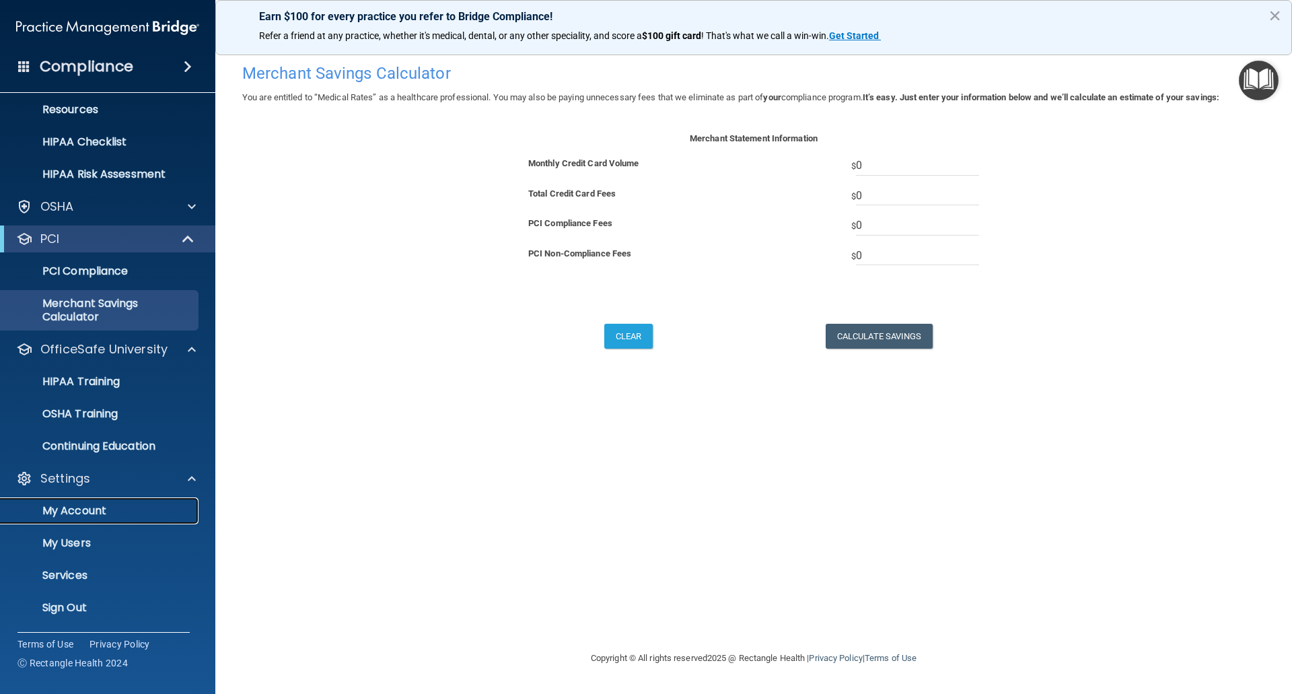
click at [68, 512] on p "My Account" at bounding box center [101, 510] width 184 height 13
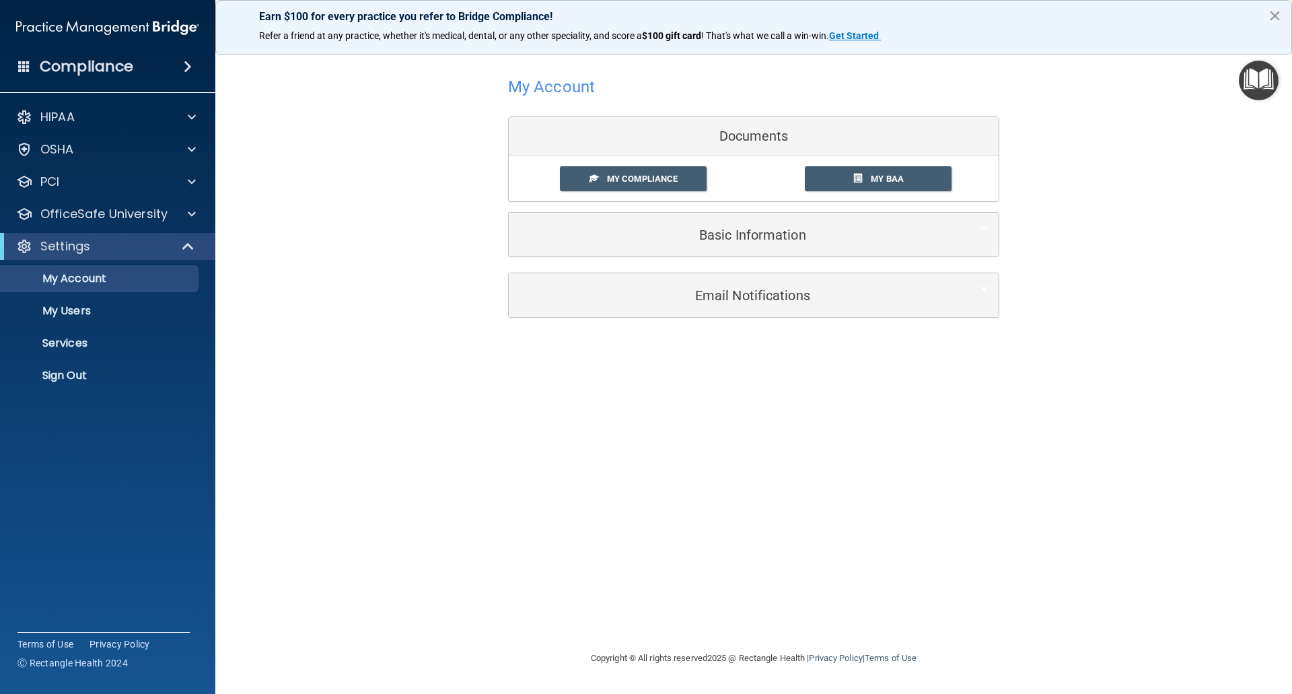
click at [1274, 17] on button "×" at bounding box center [1275, 16] width 13 height 22
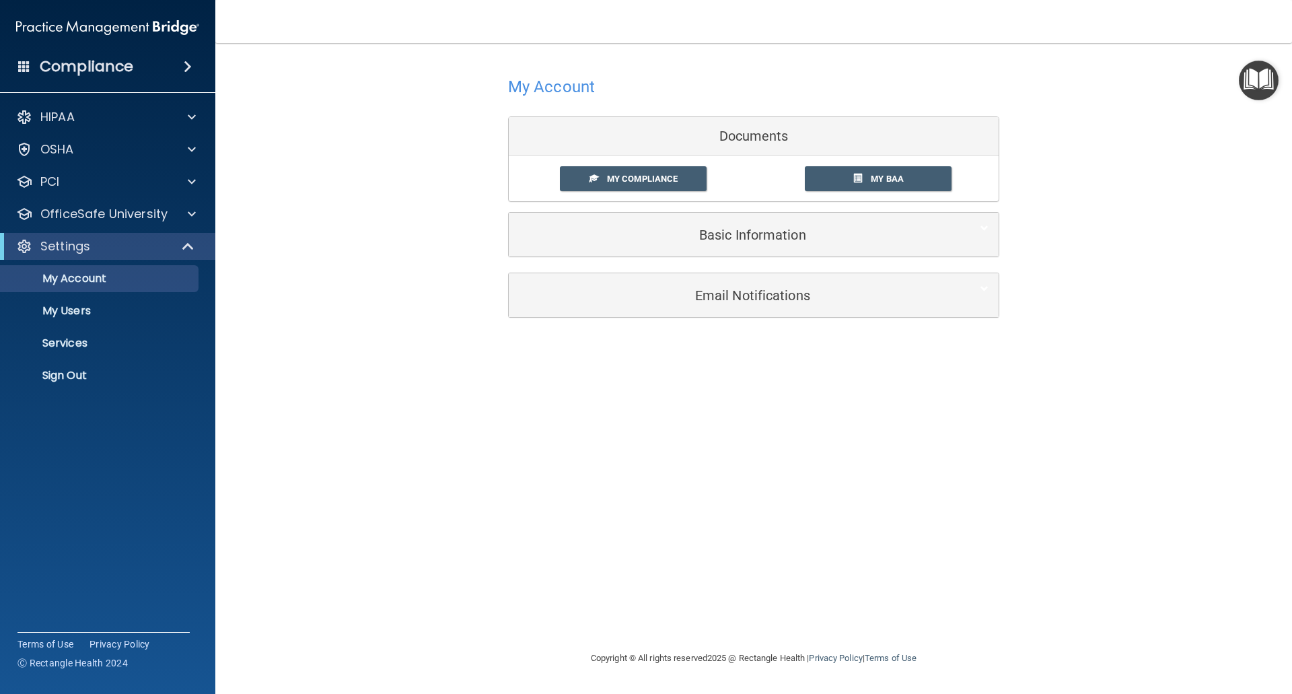
click at [1258, 77] on img "Open Resource Center" at bounding box center [1259, 81] width 40 height 40
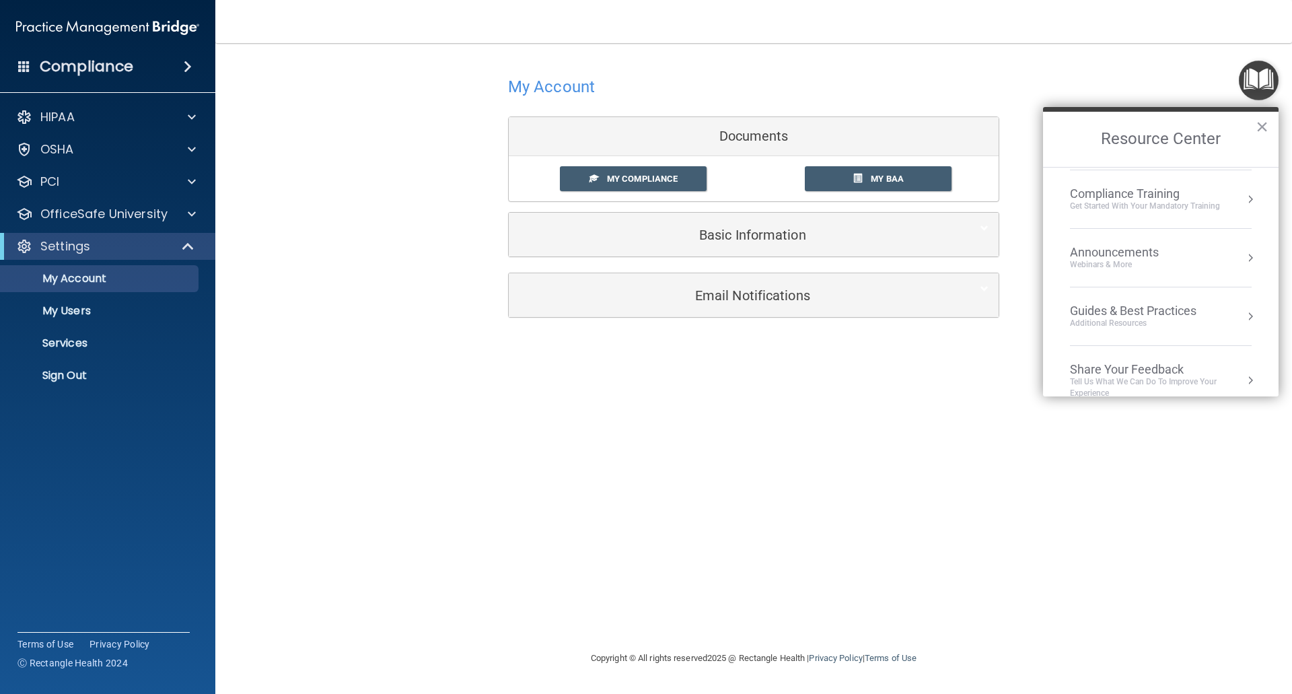
scroll to position [193, 0]
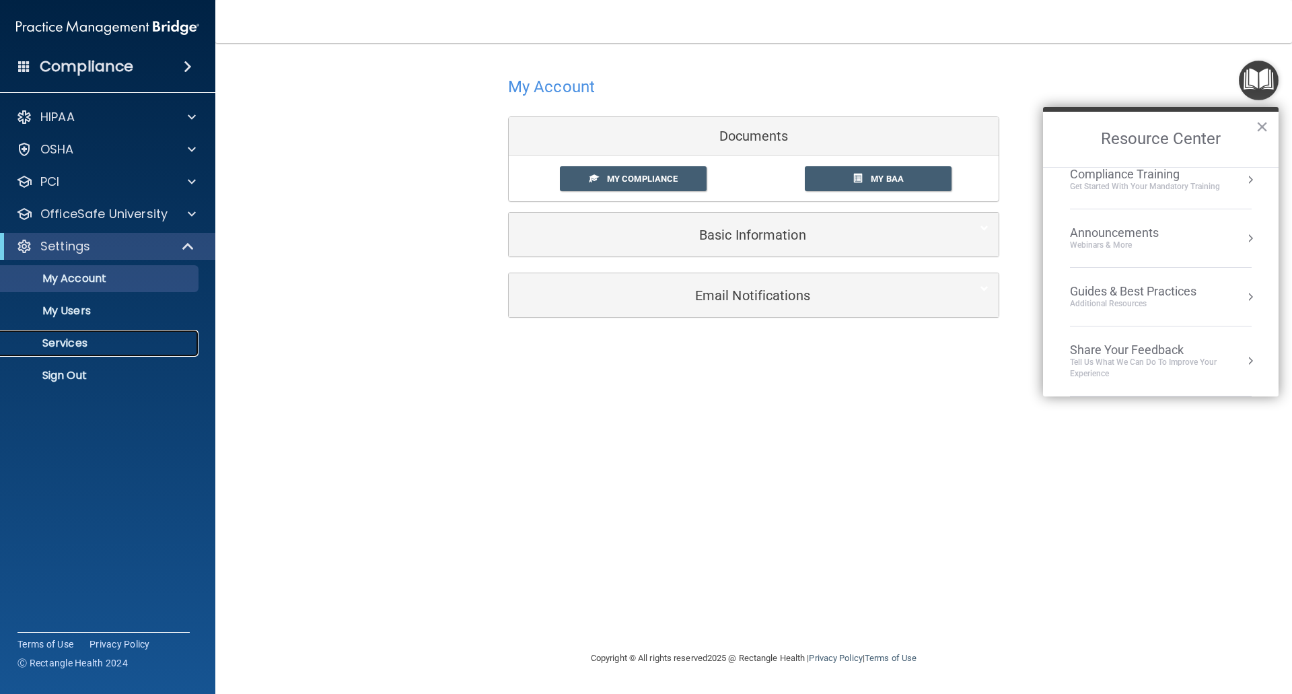
click at [75, 343] on p "Services" at bounding box center [101, 343] width 184 height 13
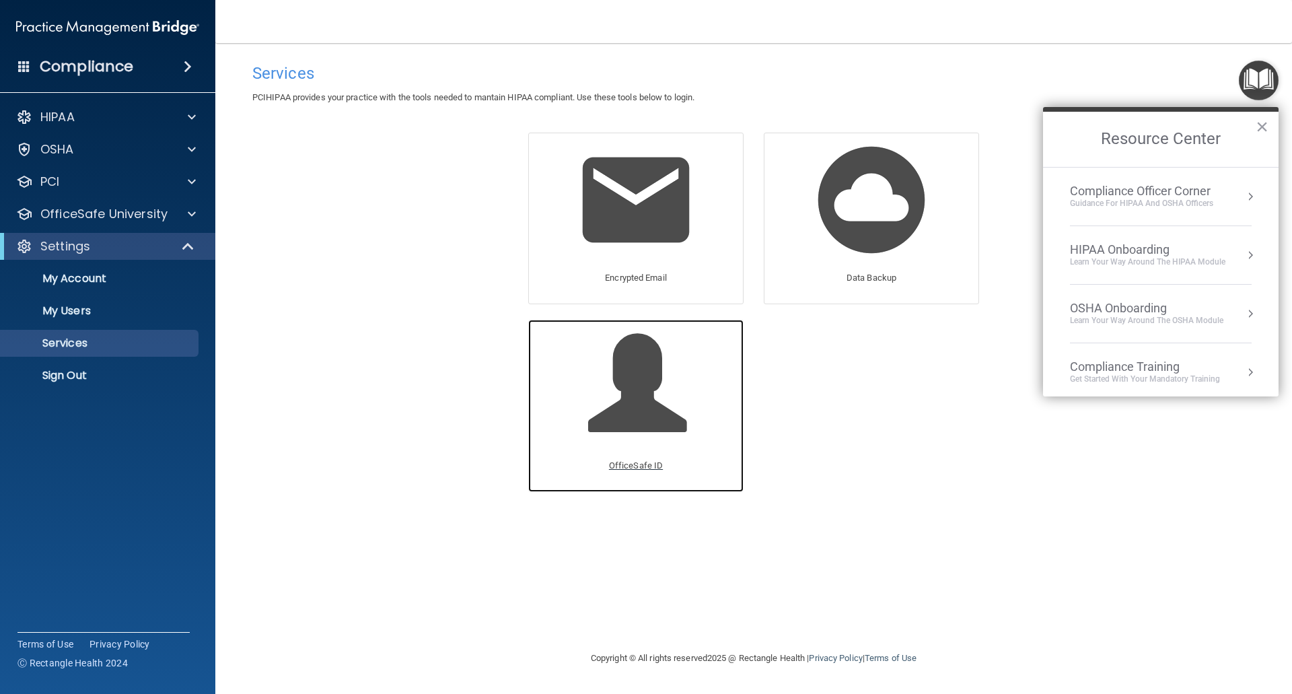
click at [626, 467] on p "OfficeSafe ID" at bounding box center [636, 466] width 54 height 16
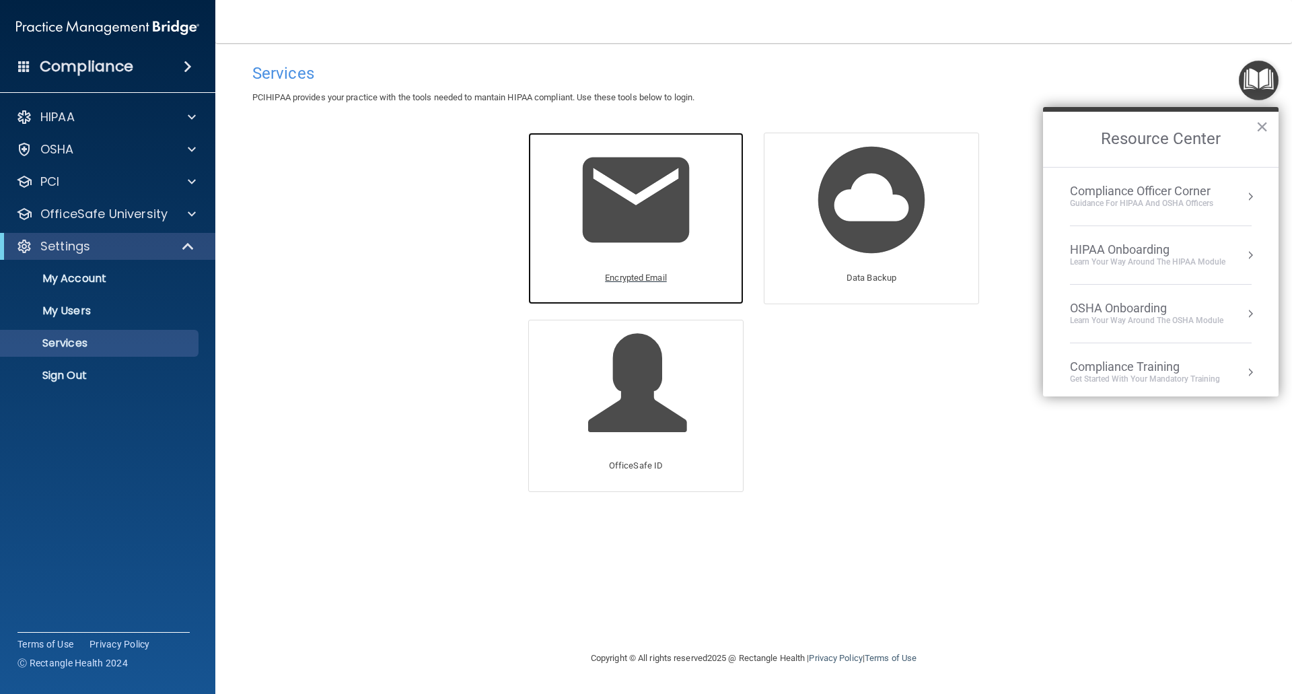
click at [622, 236] on img at bounding box center [636, 200] width 128 height 128
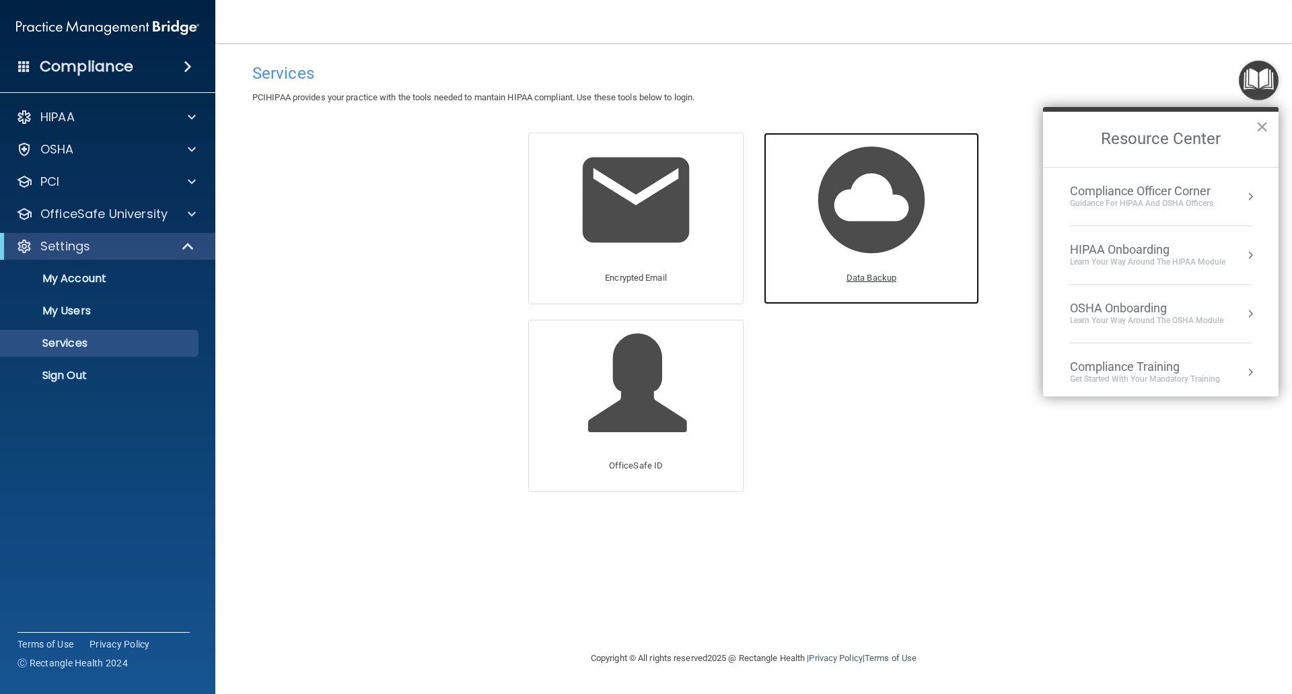
click at [857, 215] on img at bounding box center [872, 200] width 128 height 128
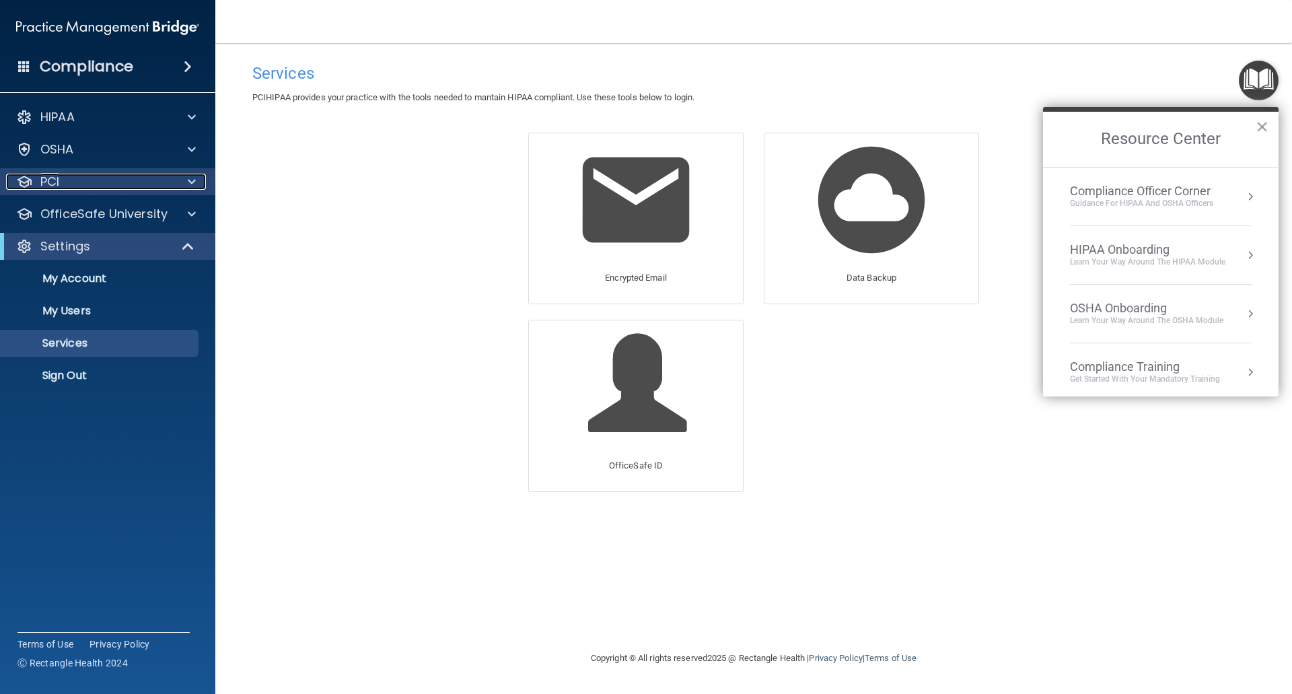
click at [48, 184] on p "PCI" at bounding box center [49, 182] width 19 height 16
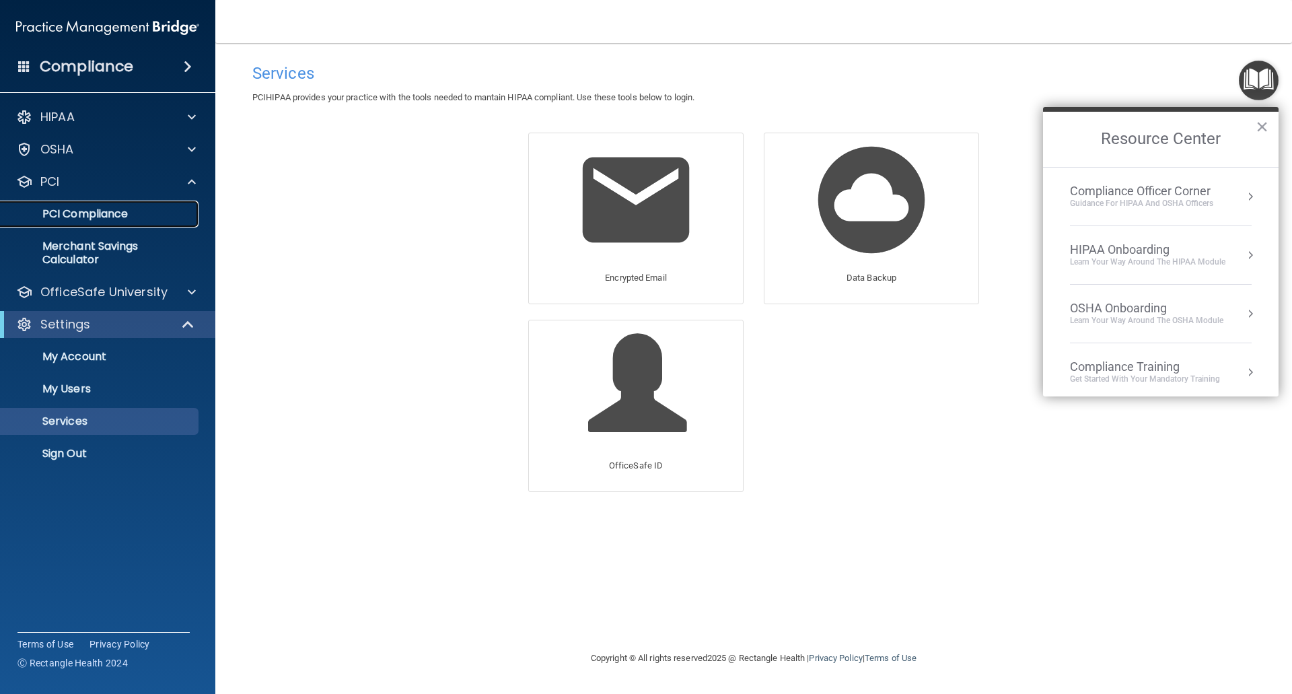
click at [57, 211] on p "PCI Compliance" at bounding box center [101, 213] width 184 height 13
click at [61, 217] on p "PCI Compliance" at bounding box center [101, 213] width 184 height 13
click at [75, 214] on p "PCI Compliance" at bounding box center [101, 213] width 184 height 13
click at [91, 108] on div "HIPAA" at bounding box center [108, 117] width 216 height 27
click at [59, 110] on p "HIPAA" at bounding box center [57, 117] width 34 height 16
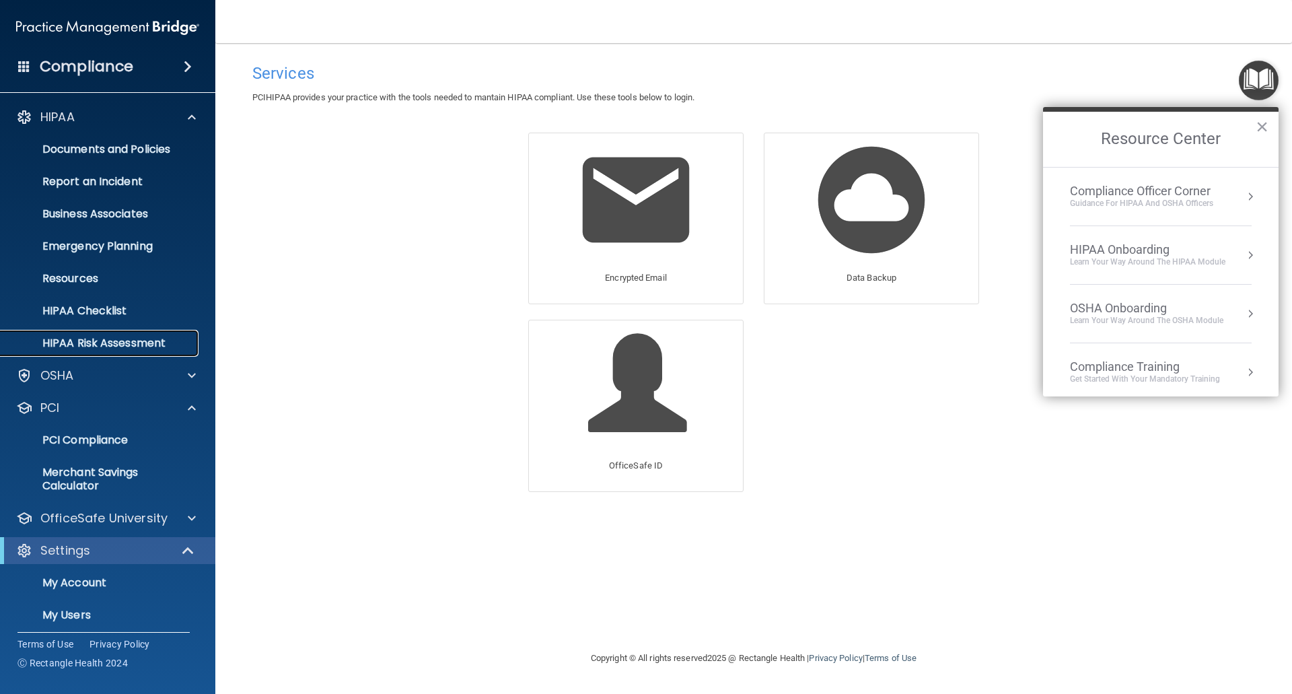
click at [96, 343] on p "HIPAA Risk Assessment" at bounding box center [101, 343] width 184 height 13
